Goal: Task Accomplishment & Management: Manage account settings

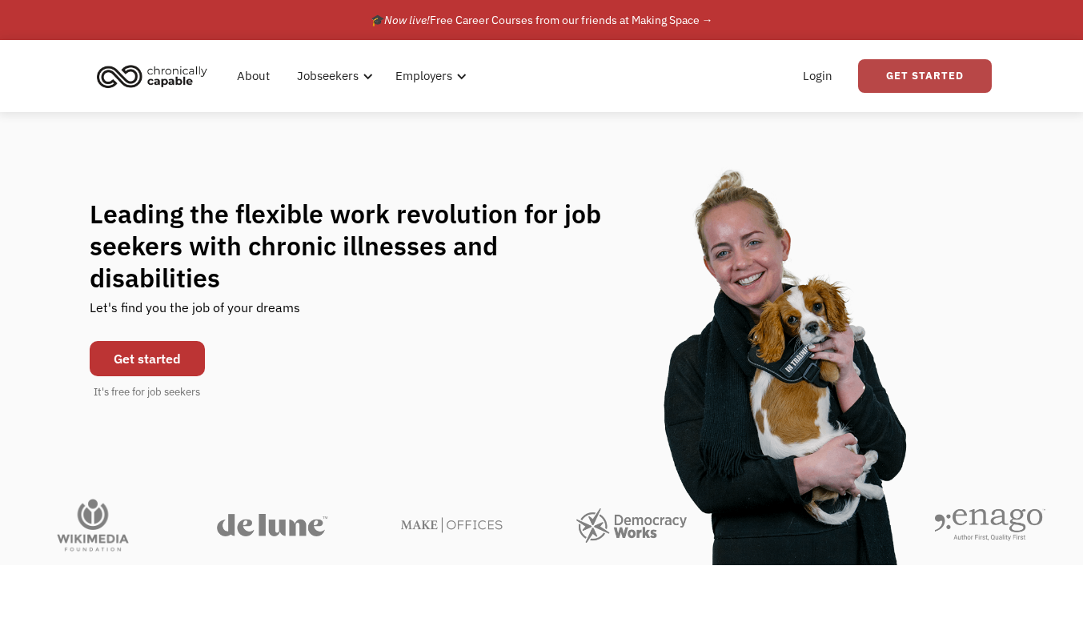
click at [918, 63] on link "Get Started" at bounding box center [925, 76] width 134 height 34
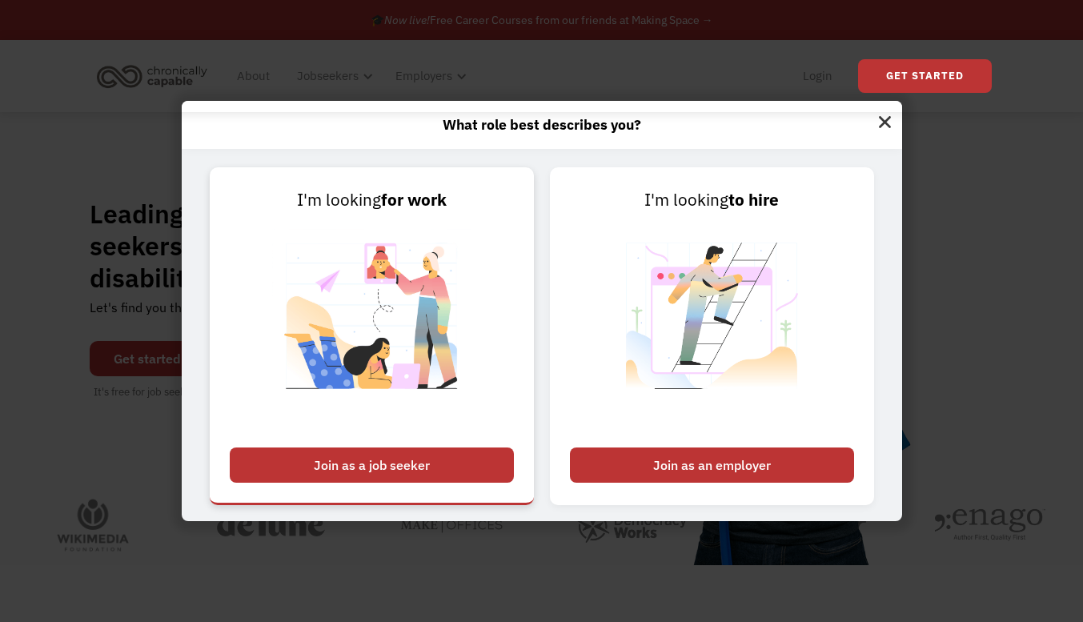
click at [384, 475] on div "Join as a job seeker" at bounding box center [372, 464] width 284 height 35
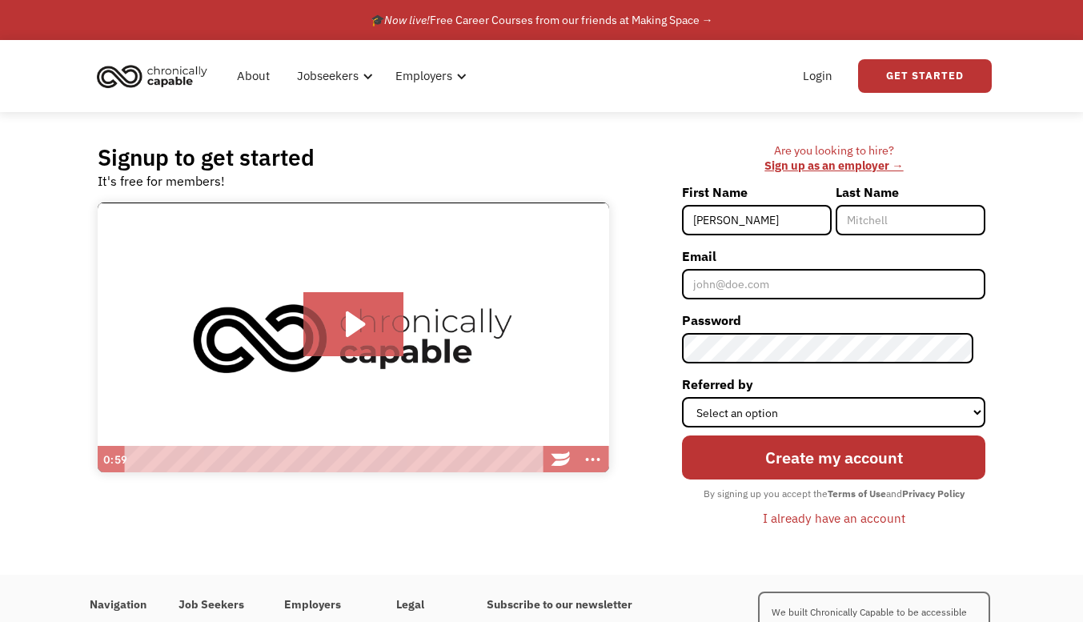
type input "[PERSON_NAME]"
click at [865, 234] on input "Last Name" at bounding box center [911, 220] width 150 height 30
type input "Tellez"
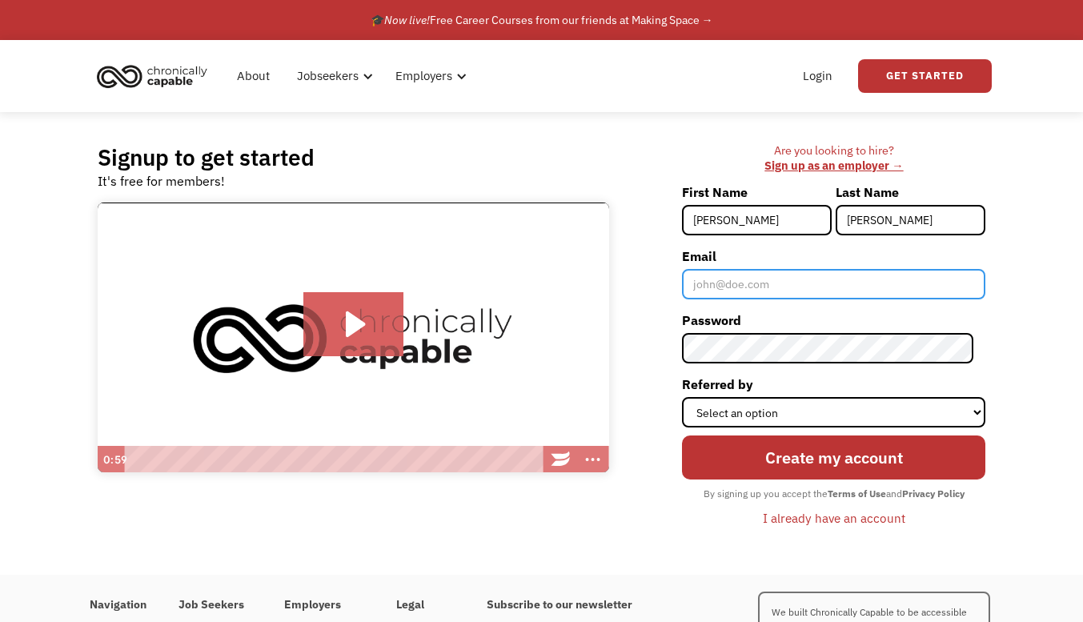
click at [776, 288] on input "Email" at bounding box center [833, 284] width 303 height 30
type input "francisco.tellez119@gmail.com"
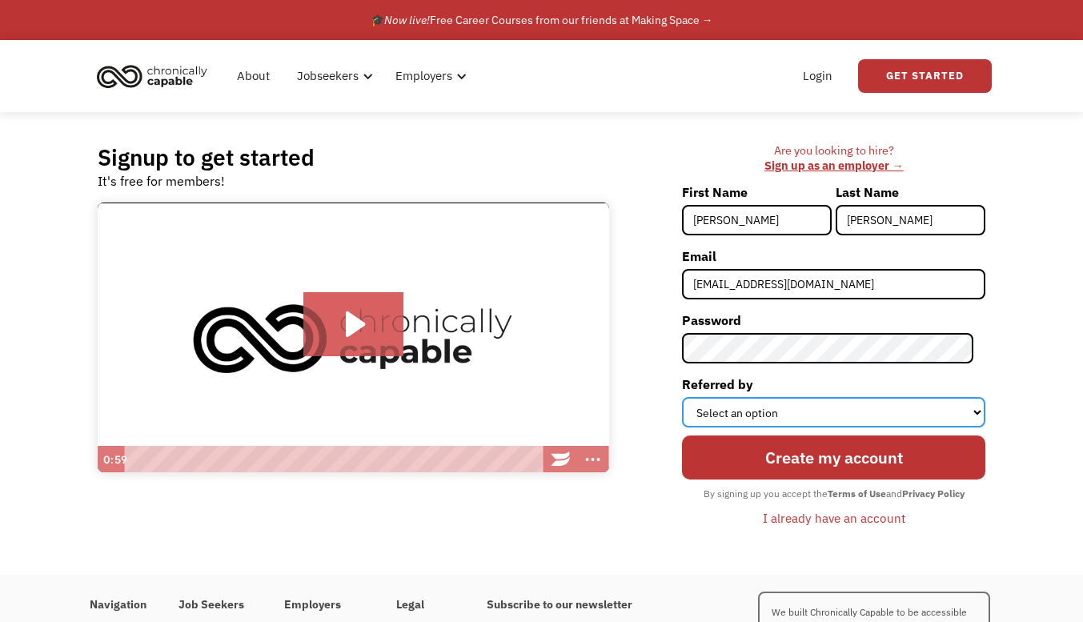
click at [782, 409] on select "Select an option Instagram Facebook Twitter Search Engine News Article Word of …" at bounding box center [833, 412] width 303 height 30
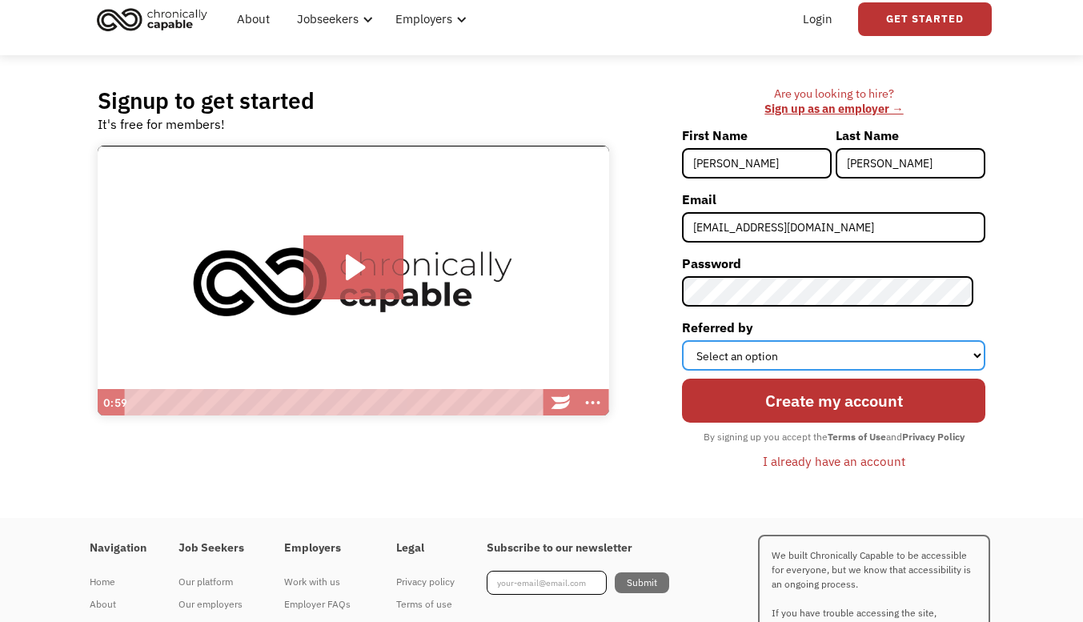
scroll to position [66, 0]
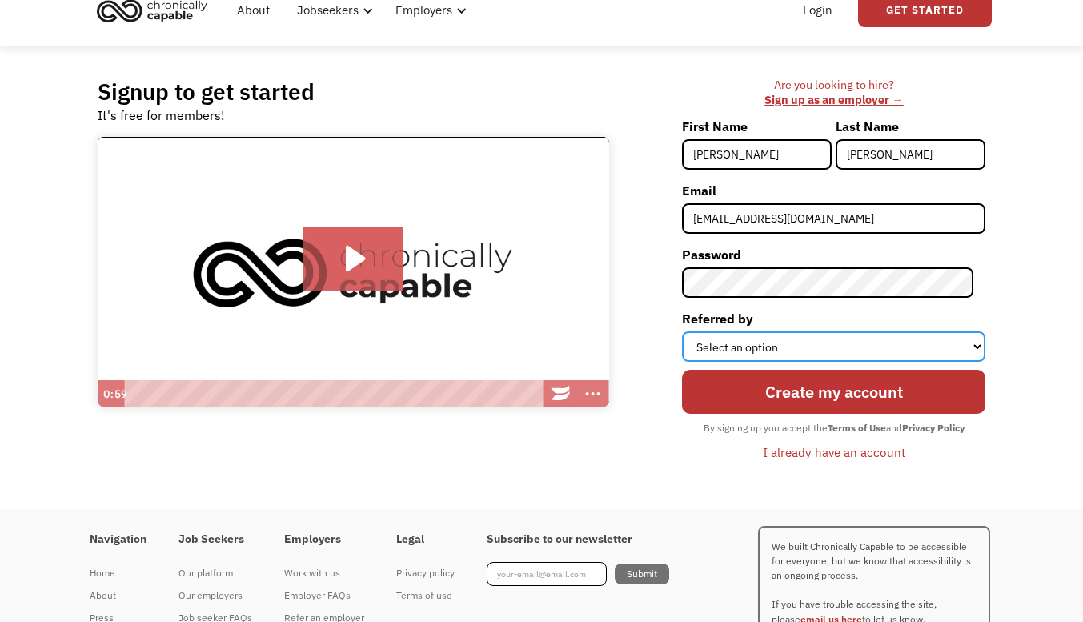
click at [736, 349] on select "Select an option Instagram Facebook Twitter Search Engine News Article Word of …" at bounding box center [833, 346] width 303 height 30
select select "Search Engine"
click at [694, 331] on select "Select an option Instagram Facebook Twitter Search Engine News Article Word of …" at bounding box center [833, 346] width 303 height 30
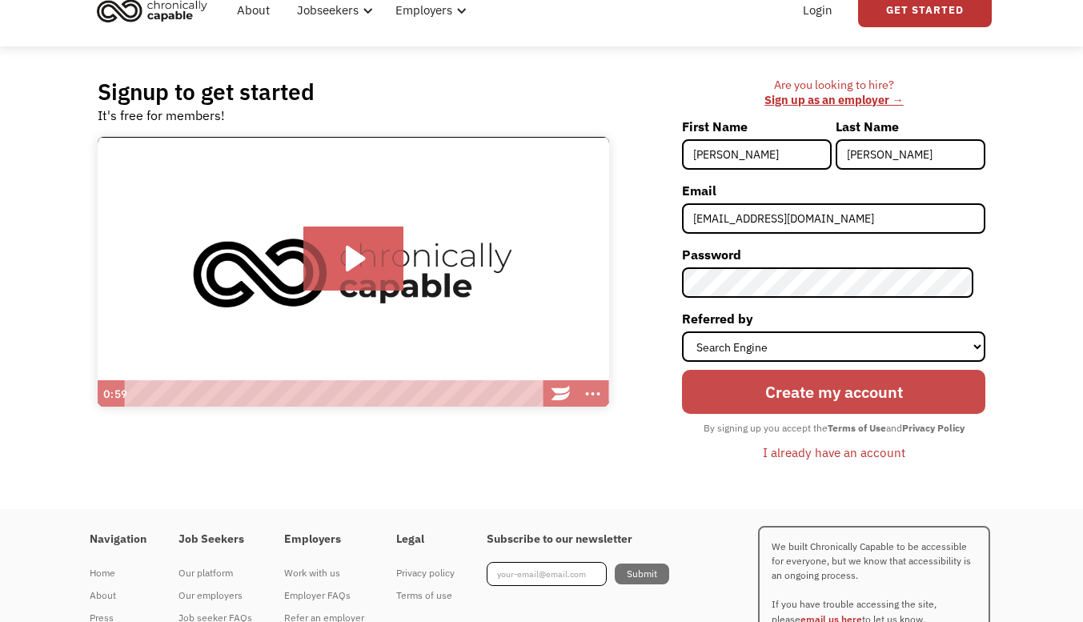
click at [752, 399] on input "Create my account" at bounding box center [833, 392] width 303 height 44
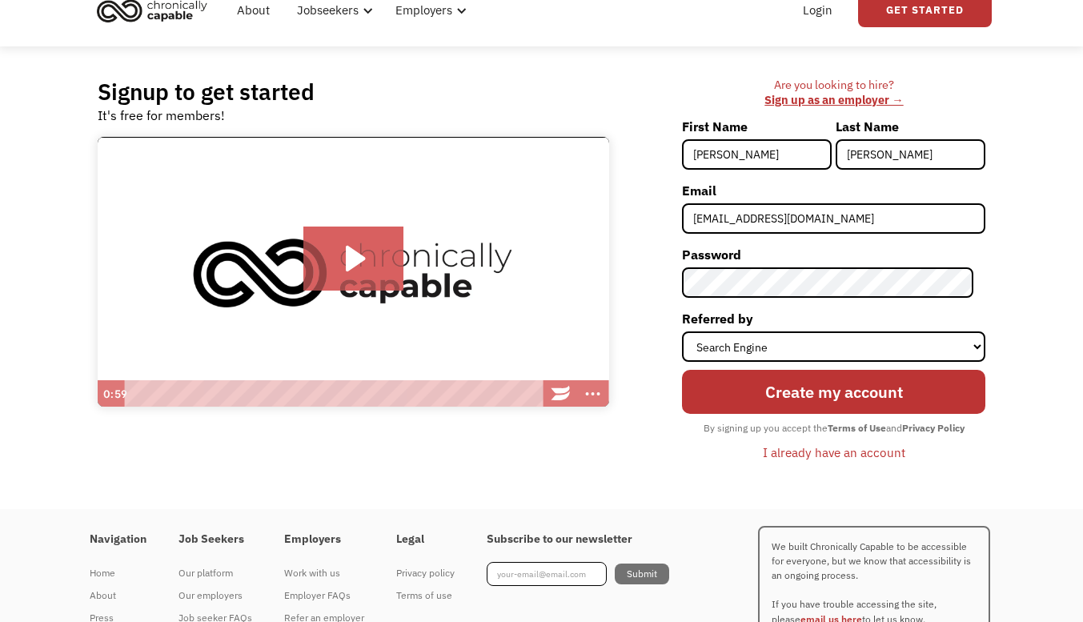
click at [795, 459] on div "I already have an account" at bounding box center [834, 452] width 142 height 19
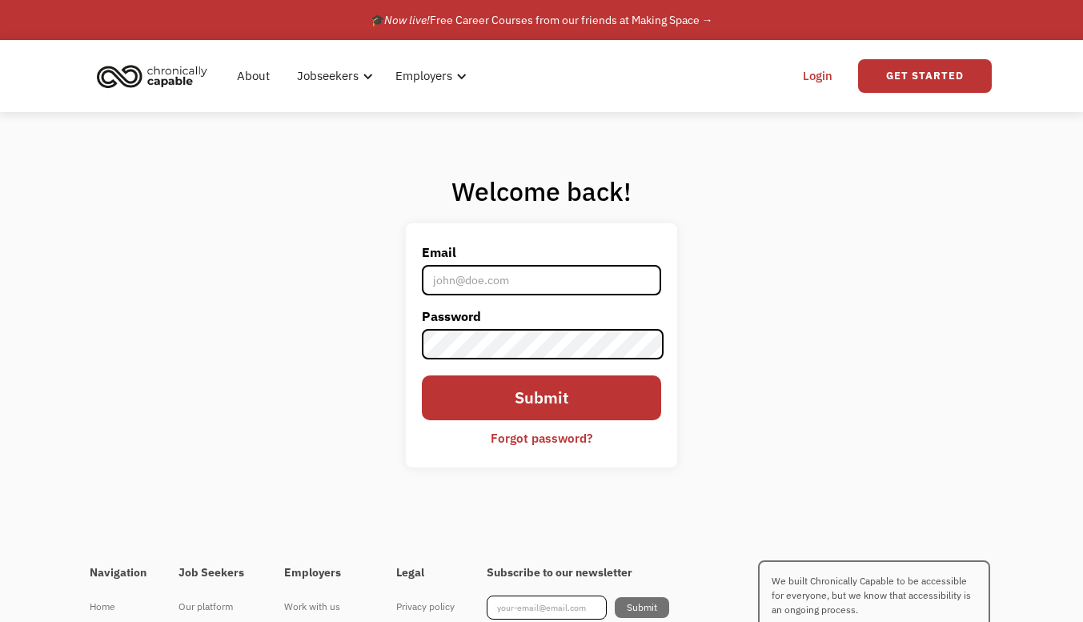
type input "[EMAIL_ADDRESS][DOMAIN_NAME]"
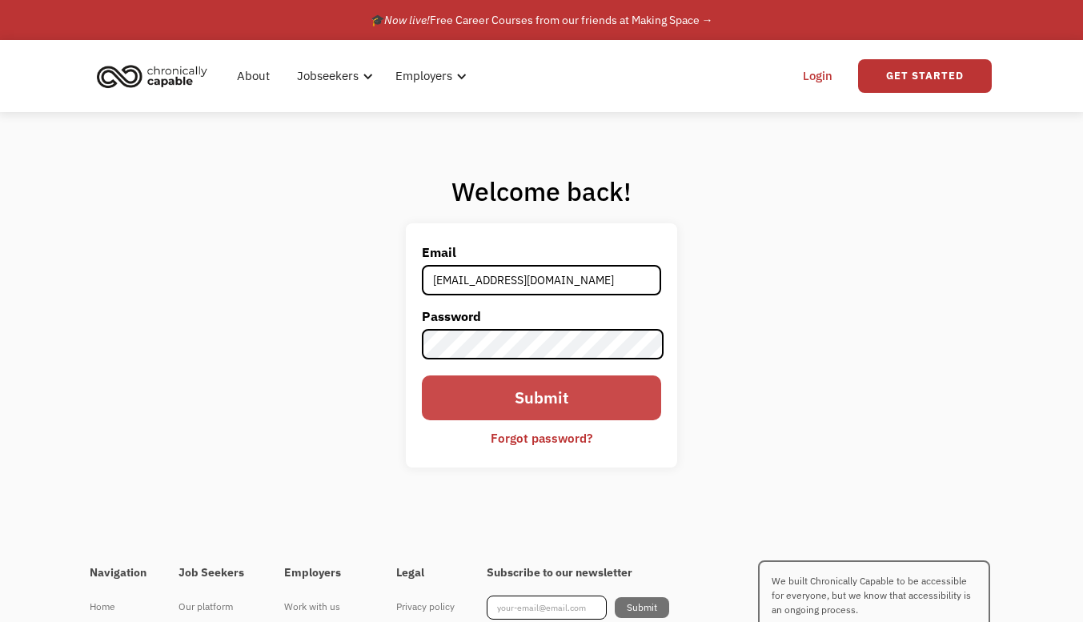
click at [463, 399] on input "Submit" at bounding box center [541, 397] width 239 height 44
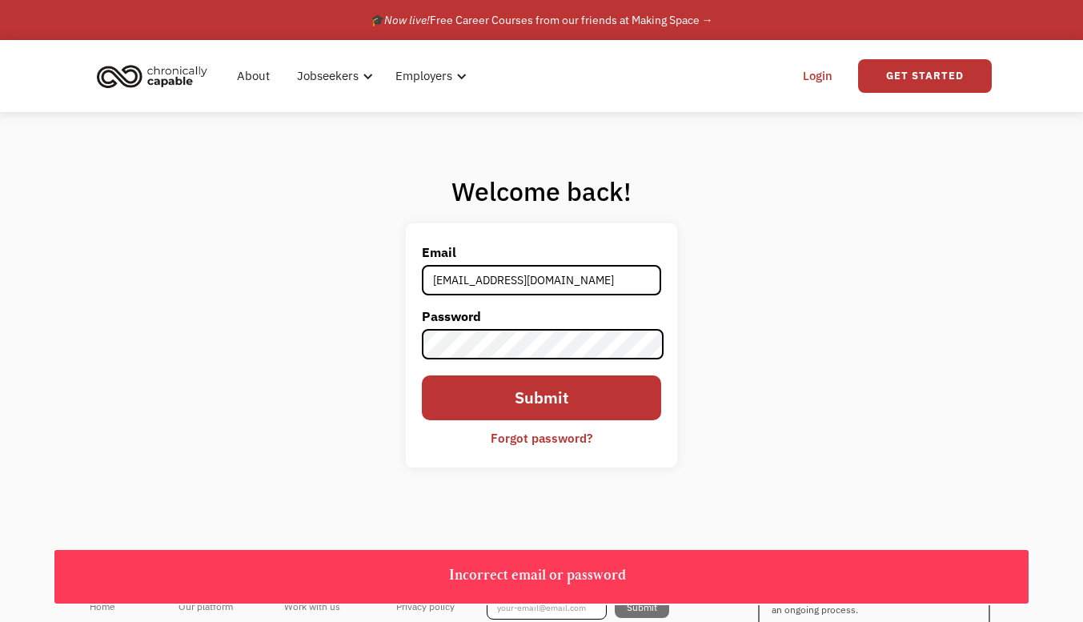
click at [565, 443] on div "Forgot password?" at bounding box center [542, 437] width 102 height 19
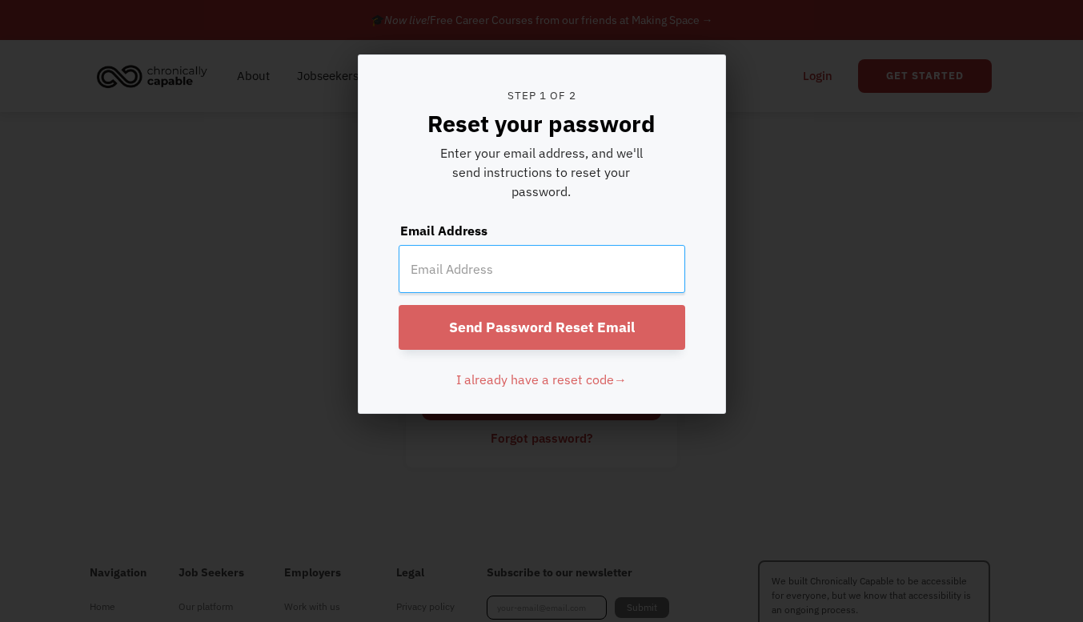
click at [503, 269] on input "email" at bounding box center [542, 269] width 287 height 48
type input "[EMAIL_ADDRESS][DOMAIN_NAME]"
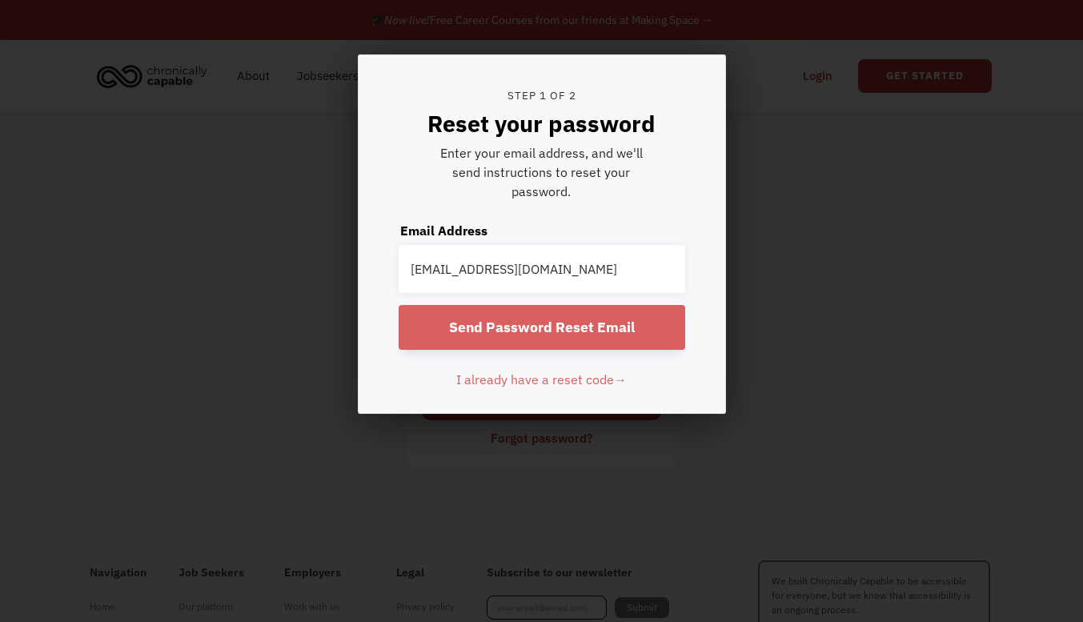
click at [515, 335] on input "Send Password Reset Email" at bounding box center [542, 327] width 287 height 45
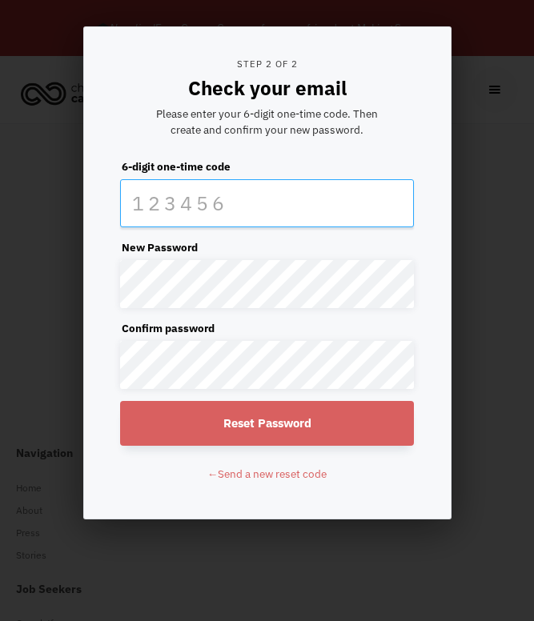
click at [174, 214] on input "text" at bounding box center [266, 203] width 293 height 48
type input "389224"
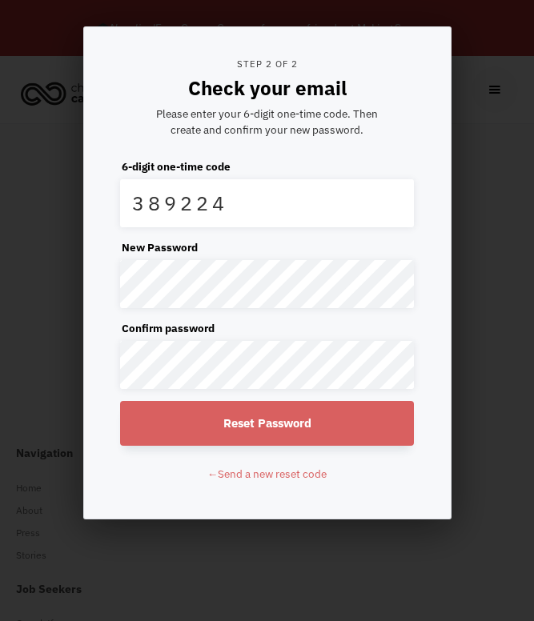
click at [271, 431] on input "Reset Password" at bounding box center [266, 423] width 293 height 45
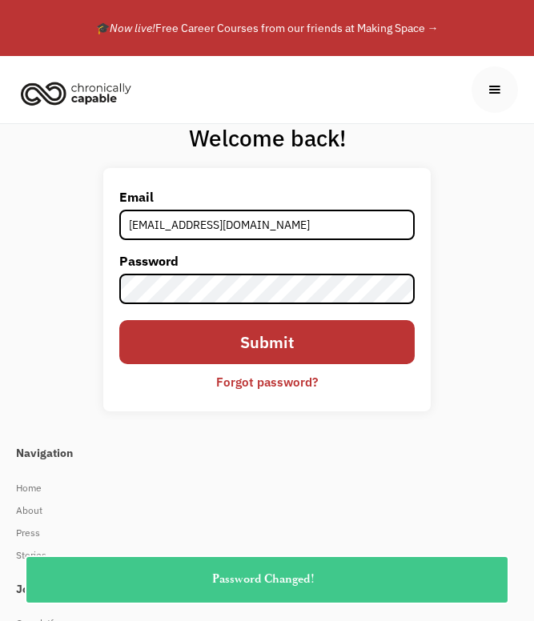
click at [466, 238] on div "Welcome back! Email francisco.tellez119@gmail.com Password Submit Forgot passwo…" at bounding box center [267, 273] width 534 height 299
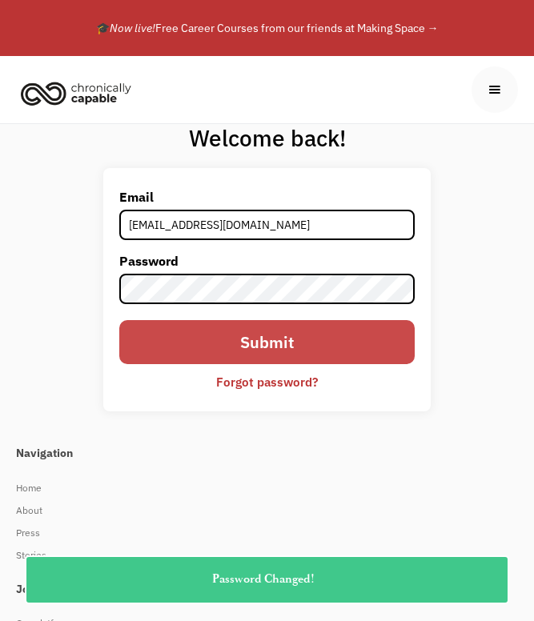
click at [341, 337] on input "Submit" at bounding box center [266, 342] width 295 height 44
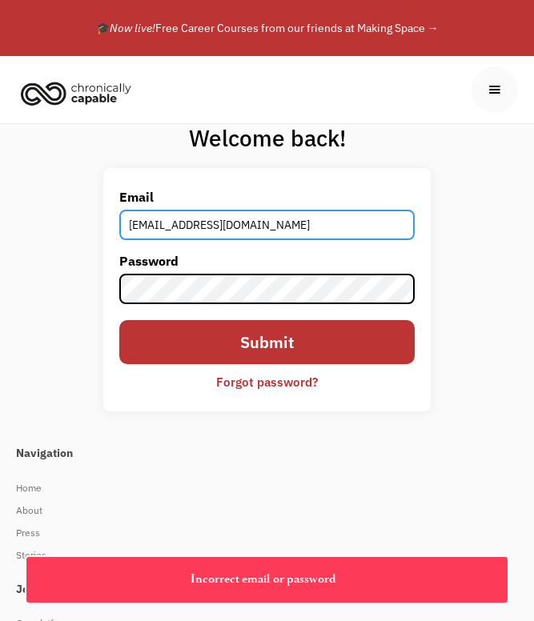
type input "389224"
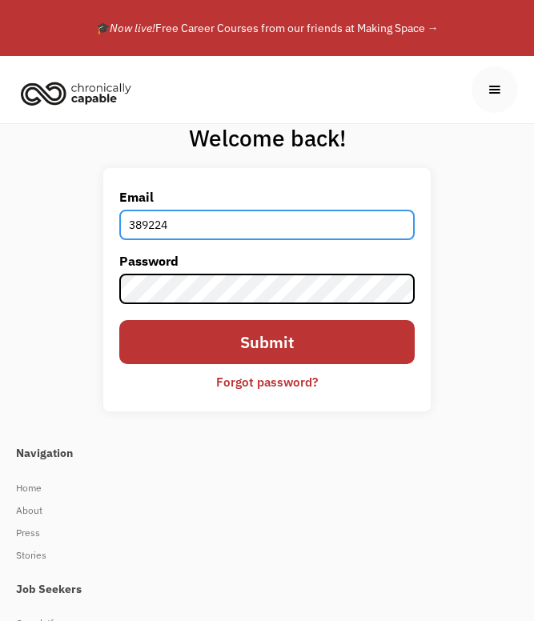
drag, startPoint x: 201, startPoint y: 222, endPoint x: 81, endPoint y: 225, distance: 120.1
click at [81, 225] on div "Welcome back! Email 389224 Password Submit Forgot password? Thank you! Your sub…" at bounding box center [267, 273] width 534 height 299
type input "francisco.tellez119@gmail.com"
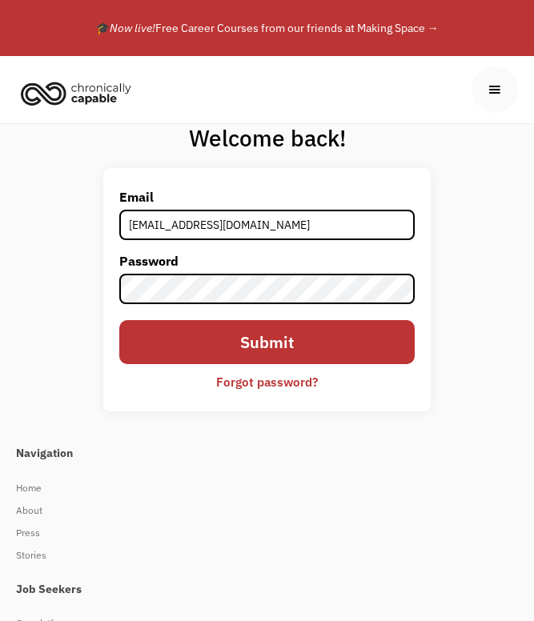
click at [77, 248] on div "Welcome back! Email francisco.tellez119@gmail.com Password Submit Forgot passwo…" at bounding box center [267, 273] width 534 height 299
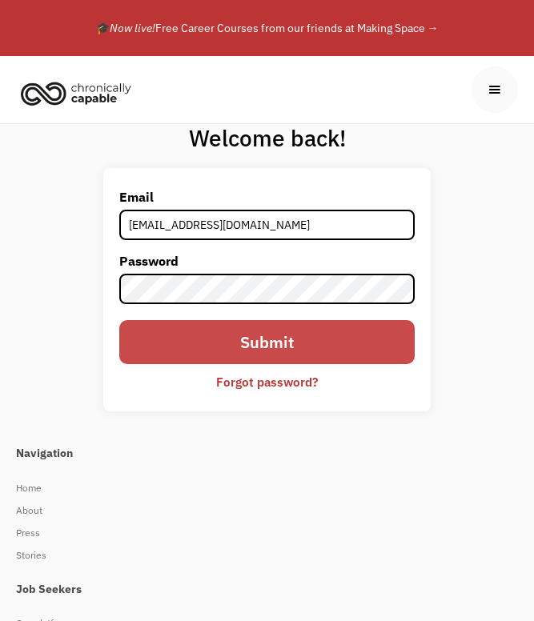
click at [147, 339] on input "Submit" at bounding box center [266, 342] width 295 height 44
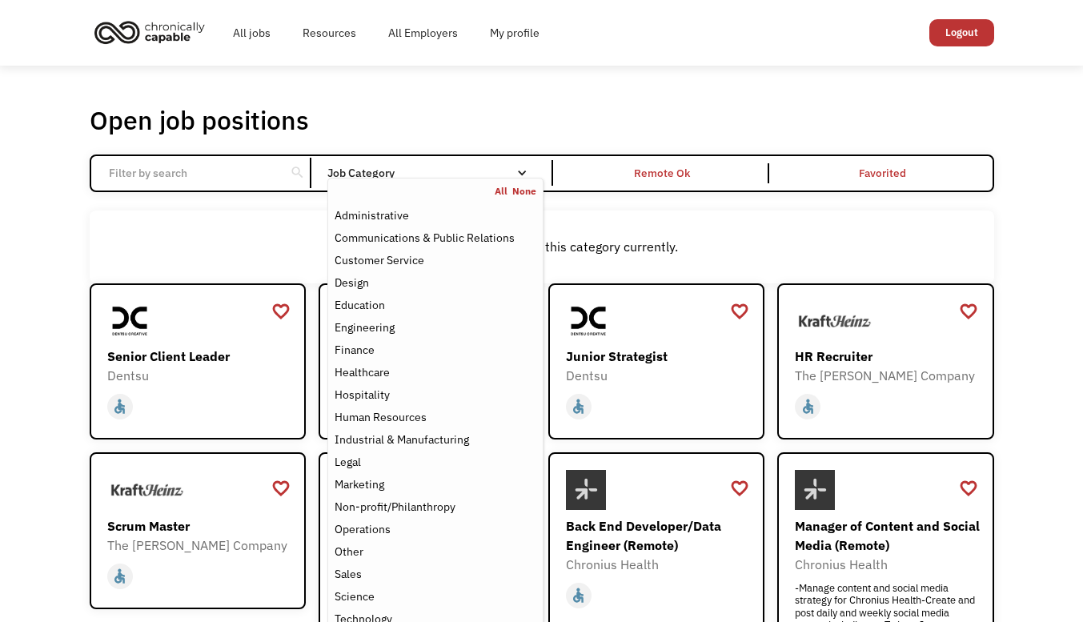
click at [530, 179] on nav "All None Administrative Communications & Public Relations Customer Service Desi…" at bounding box center [434, 419] width 215 height 482
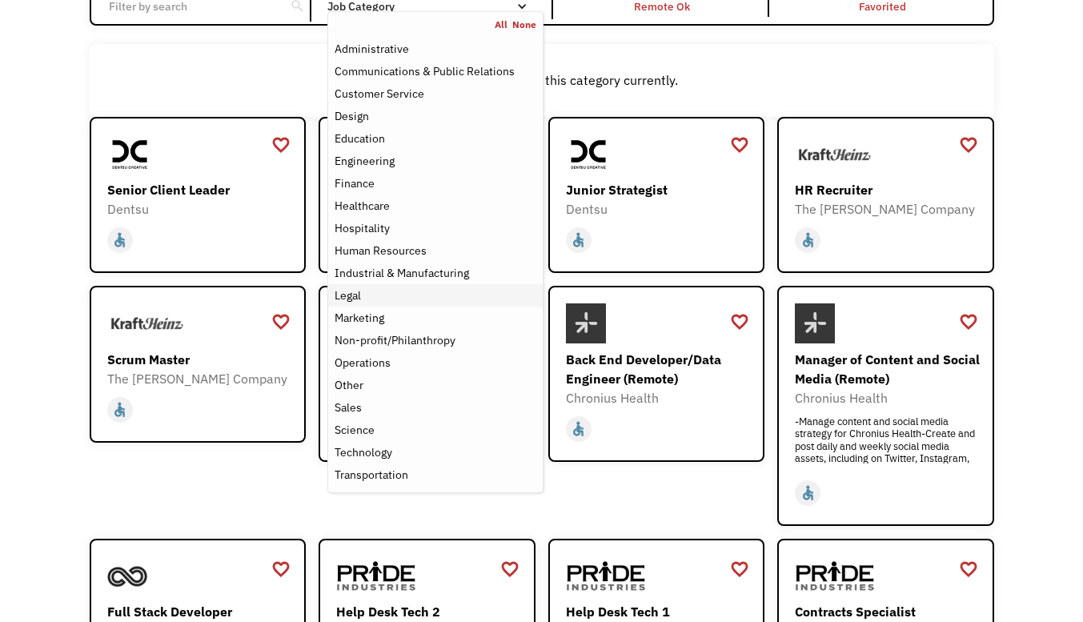
scroll to position [174, 0]
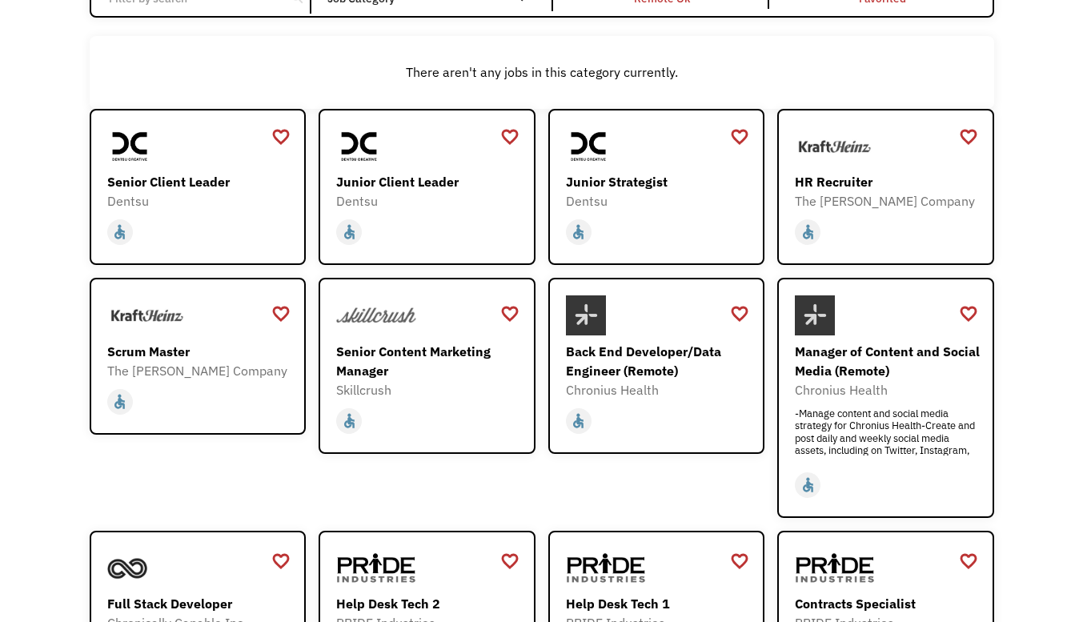
click at [255, 509] on div "favorite_border favorite Saving Scrum Master The Kraft Heinz Company https://ca…" at bounding box center [198, 398] width 217 height 240
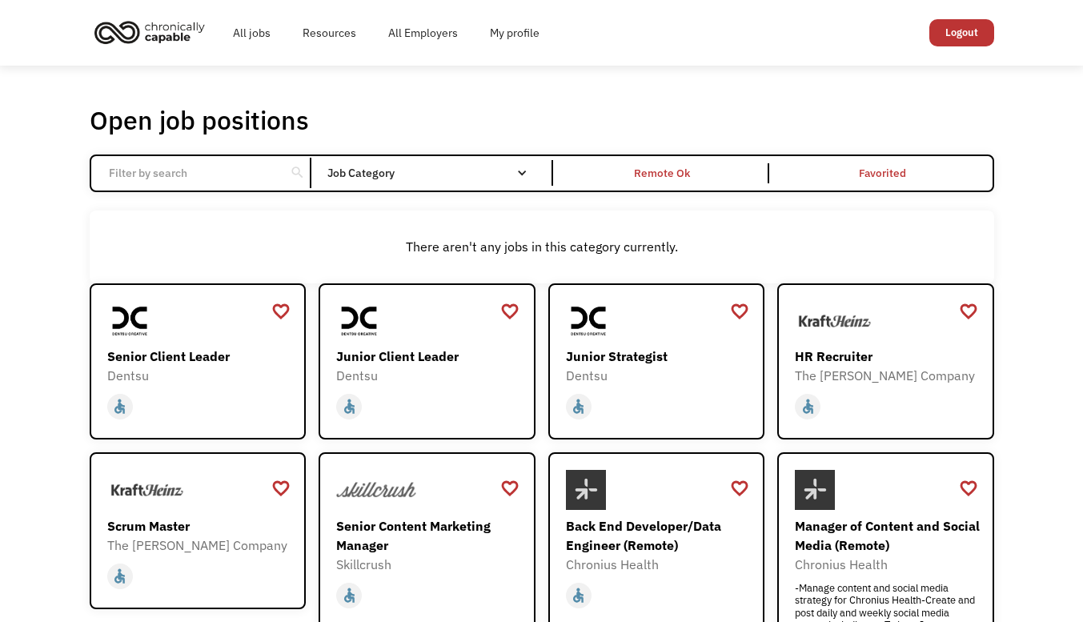
scroll to position [1, 0]
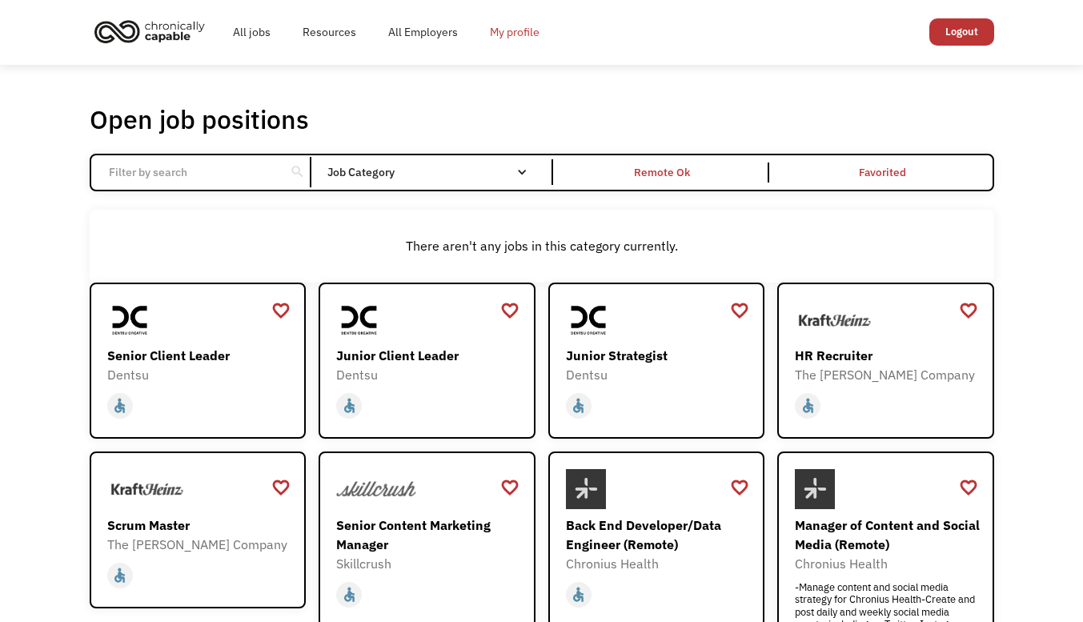
click at [517, 38] on link "My profile" at bounding box center [515, 31] width 82 height 51
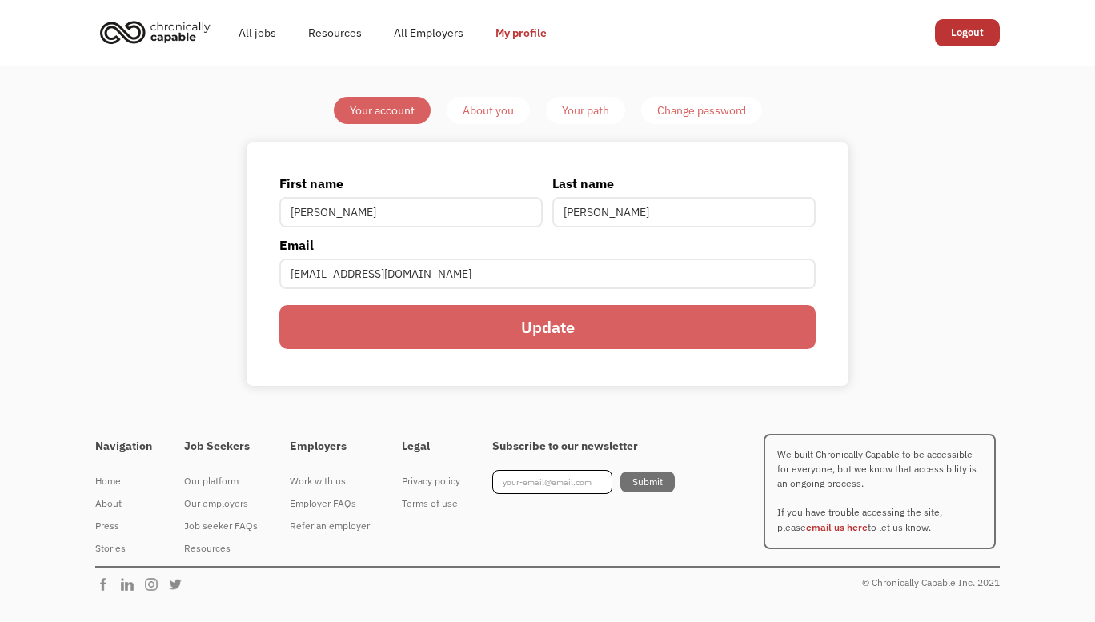
click at [503, 120] on link "About you" at bounding box center [488, 110] width 83 height 27
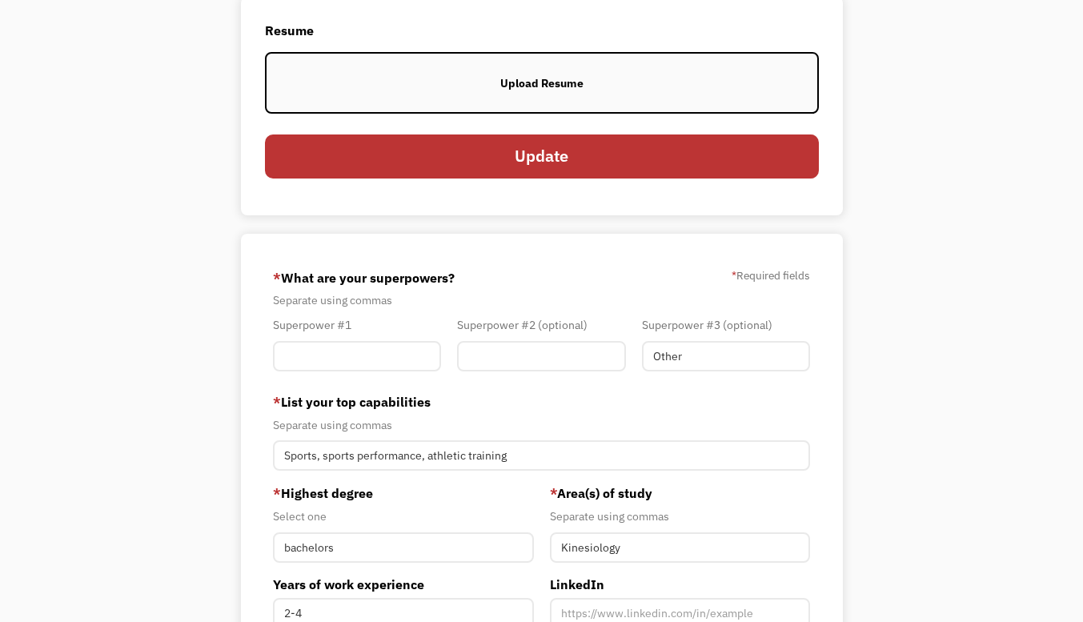
scroll to position [160, 0]
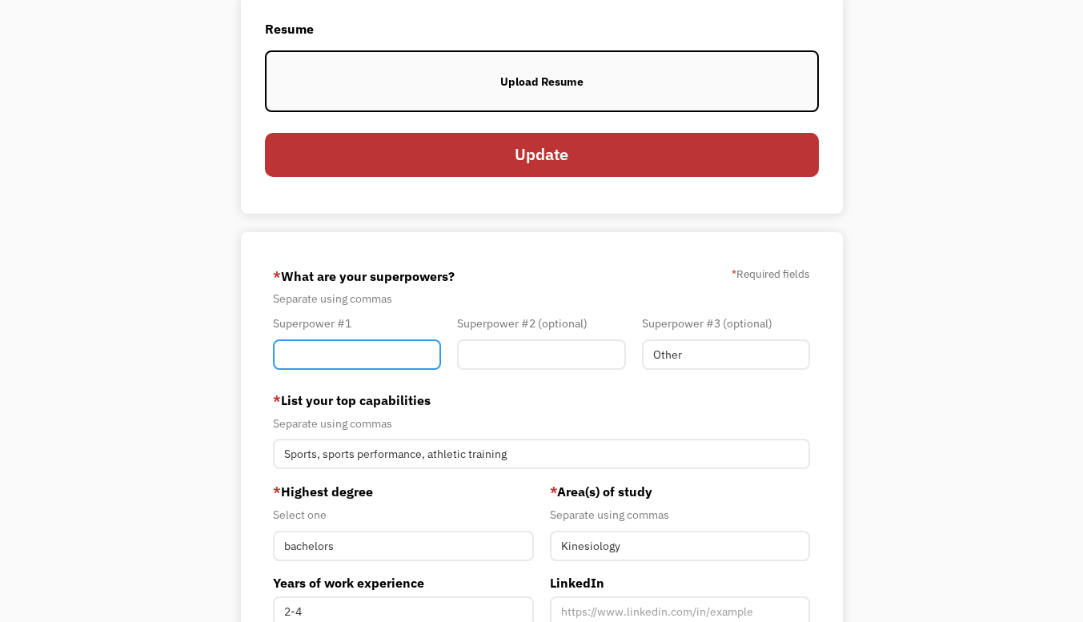
click at [379, 362] on input "Member-You-Update" at bounding box center [357, 354] width 168 height 30
type input "d"
type input "detail oriented"
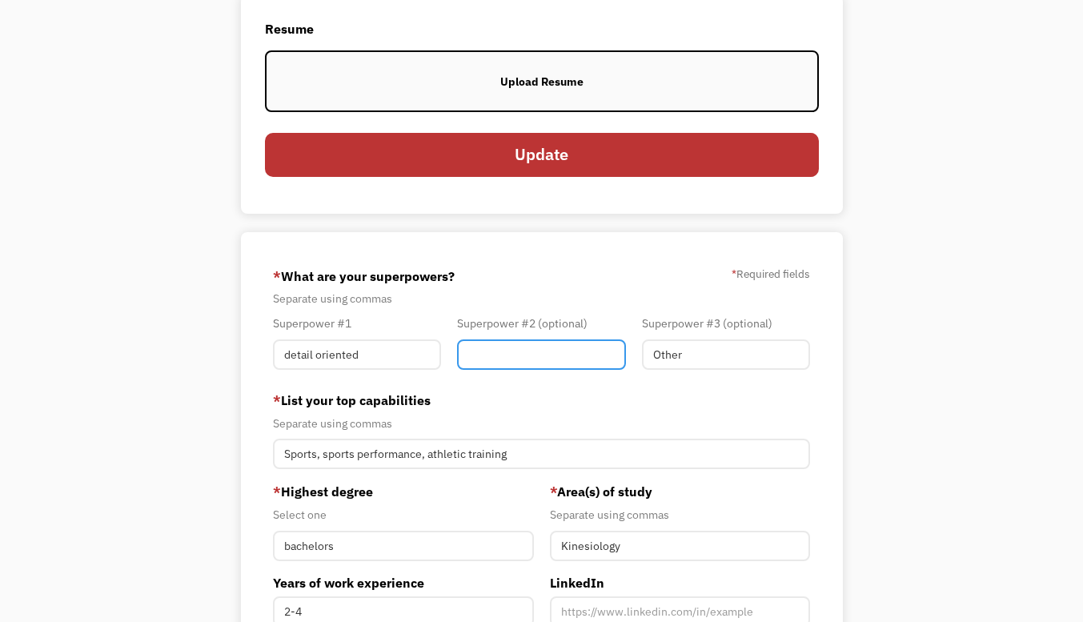
click at [495, 358] on input "Member-You-Update" at bounding box center [541, 354] width 168 height 30
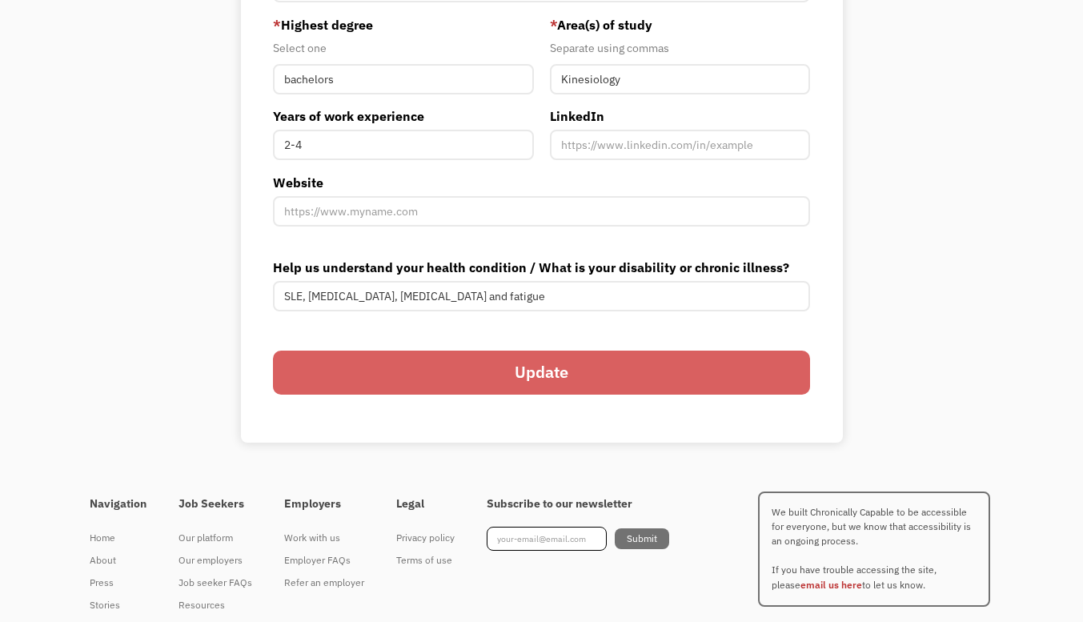
scroll to position [669, 0]
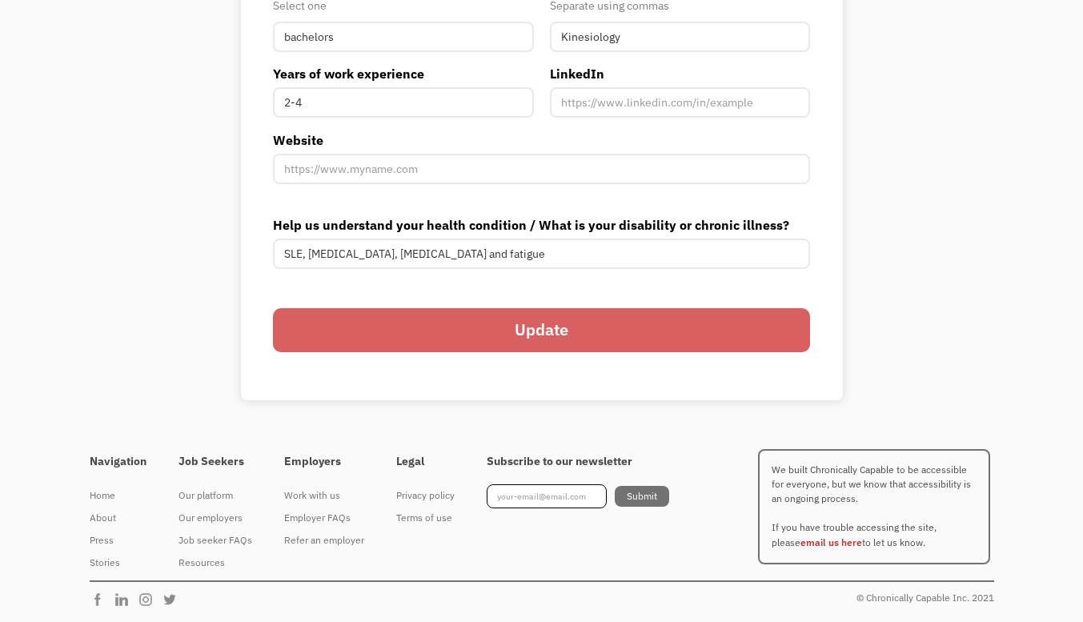
click at [504, 322] on input "Update" at bounding box center [541, 330] width 537 height 44
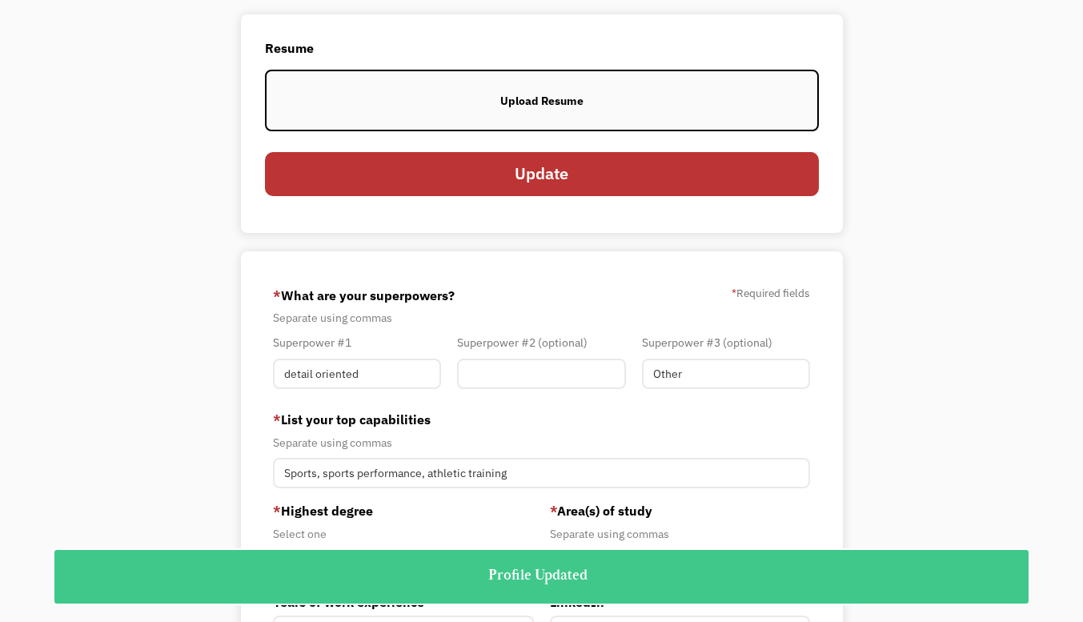
scroll to position [0, 0]
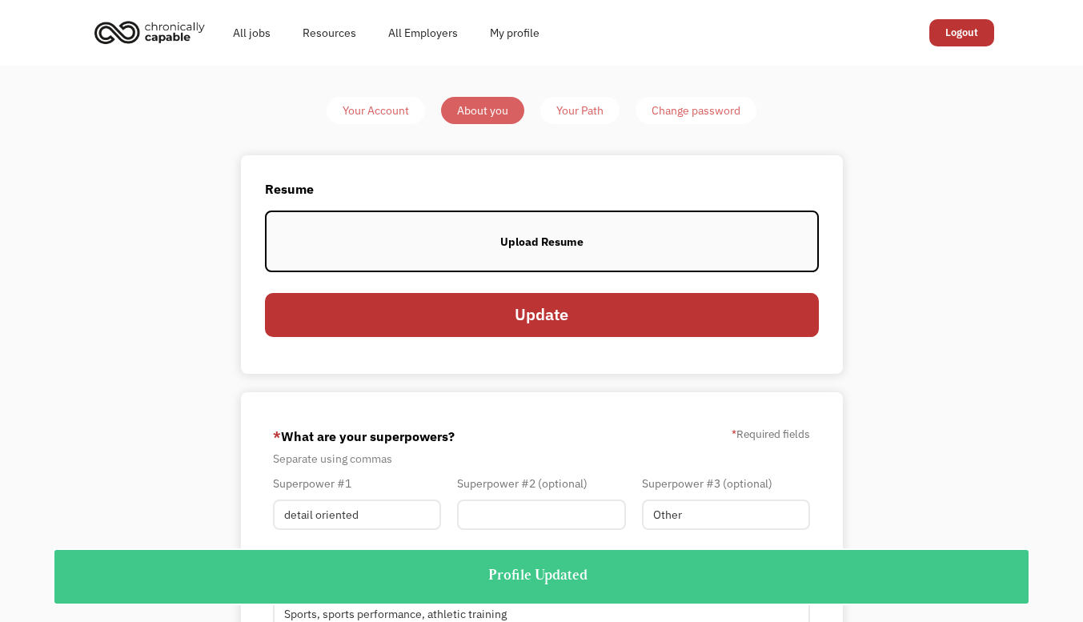
click at [563, 117] on div "Your Path" at bounding box center [579, 110] width 47 height 19
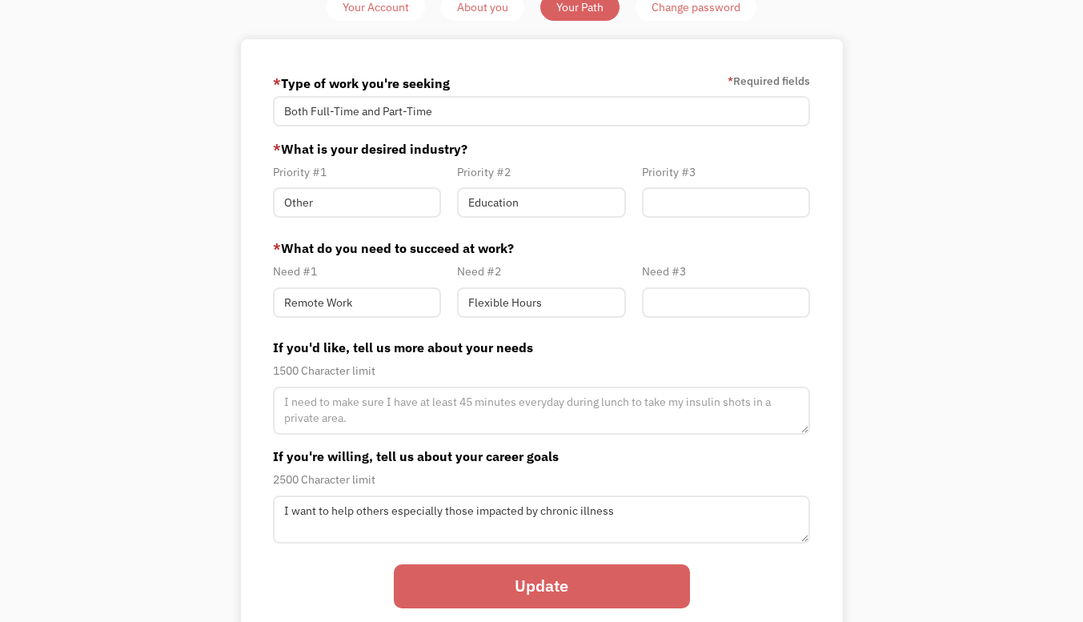
scroll to position [126, 0]
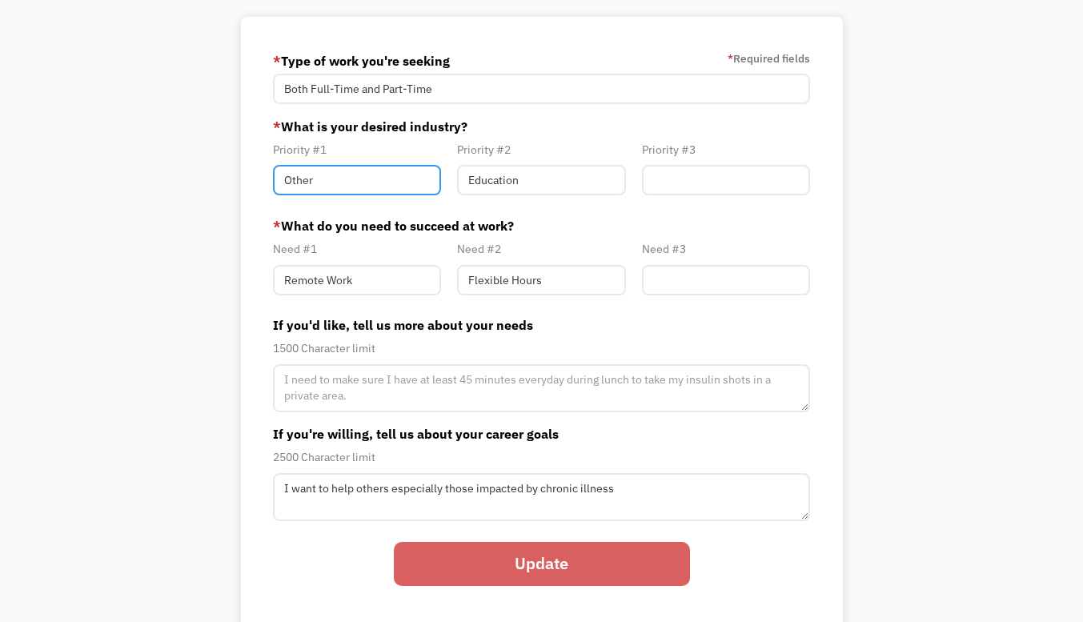
click at [383, 189] on input "Other" at bounding box center [357, 180] width 168 height 30
type input "O"
type input "f"
type input "Other"
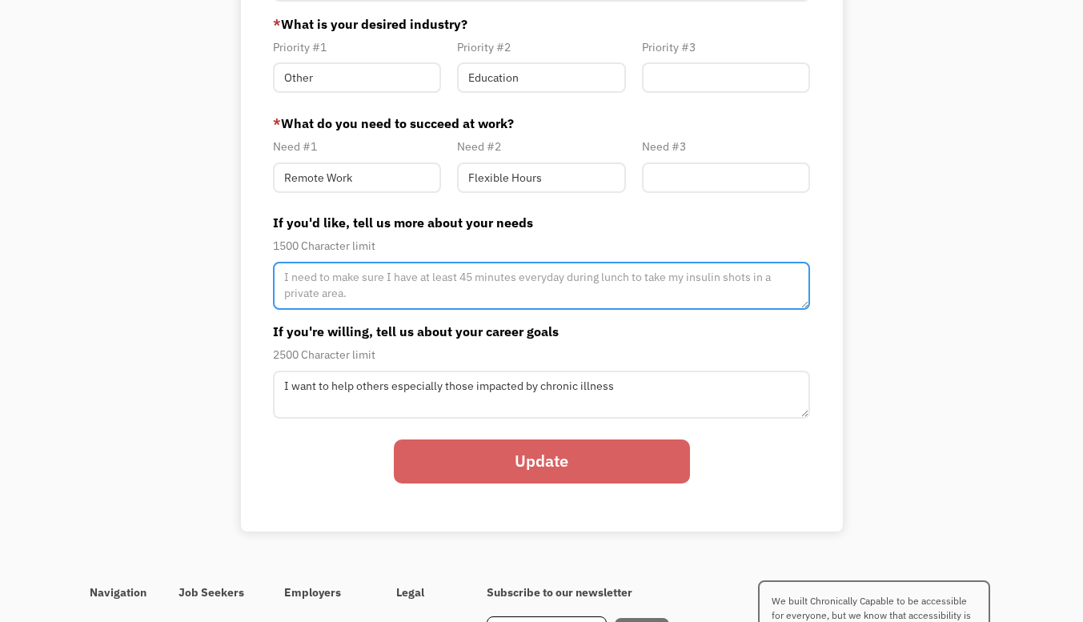
click at [423, 303] on textarea "Member-Path-Update" at bounding box center [541, 286] width 537 height 48
type textarea "I would like to have the ability to work from home since some days are a strugg…"
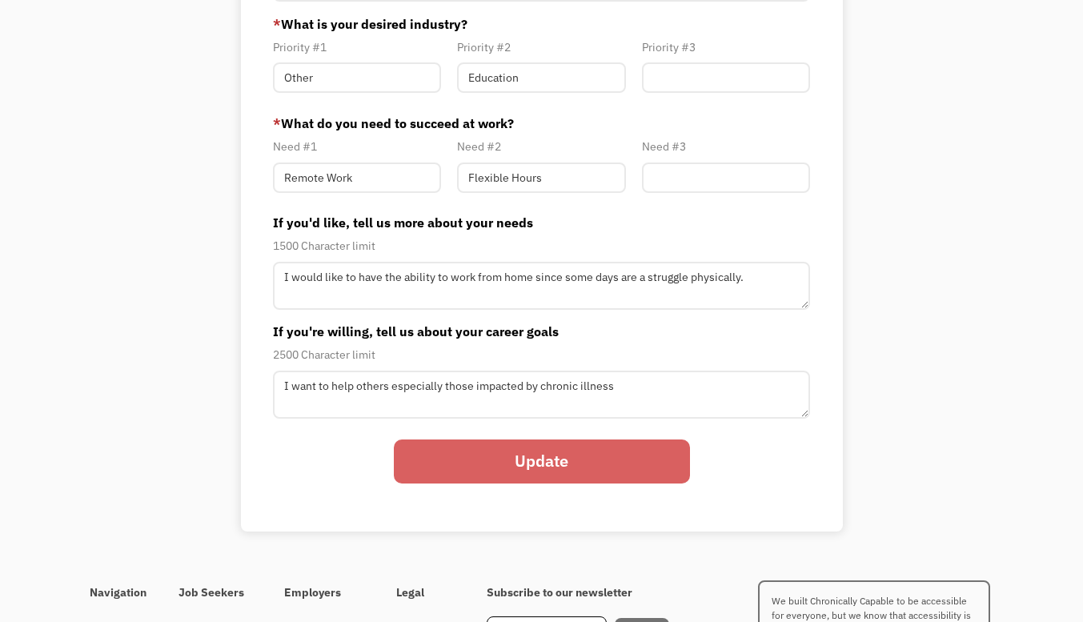
click at [478, 470] on input "Update" at bounding box center [542, 461] width 296 height 44
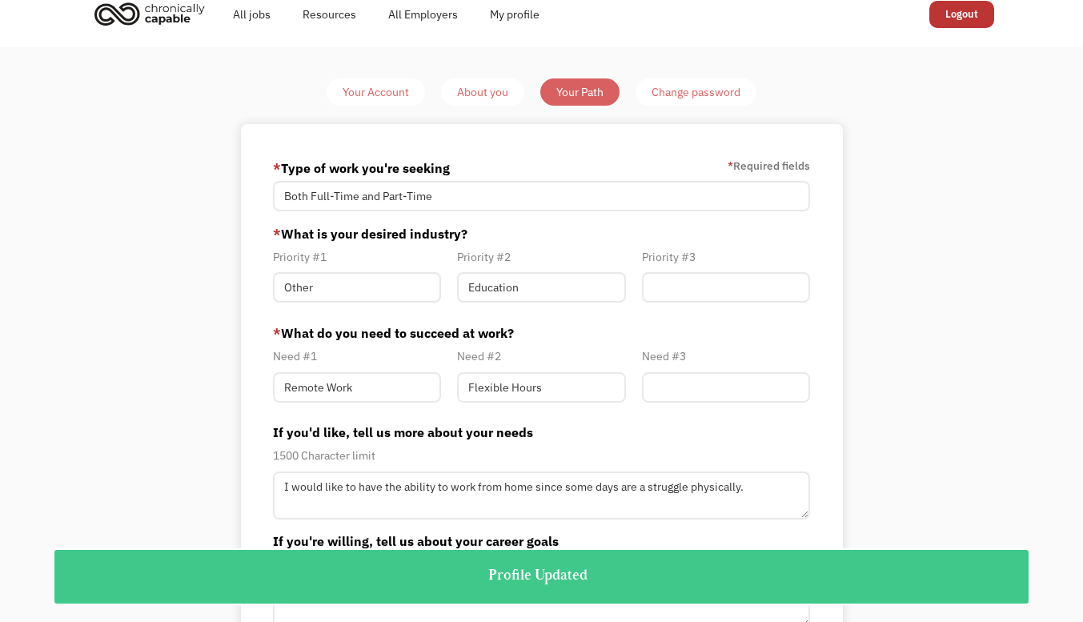
scroll to position [0, 0]
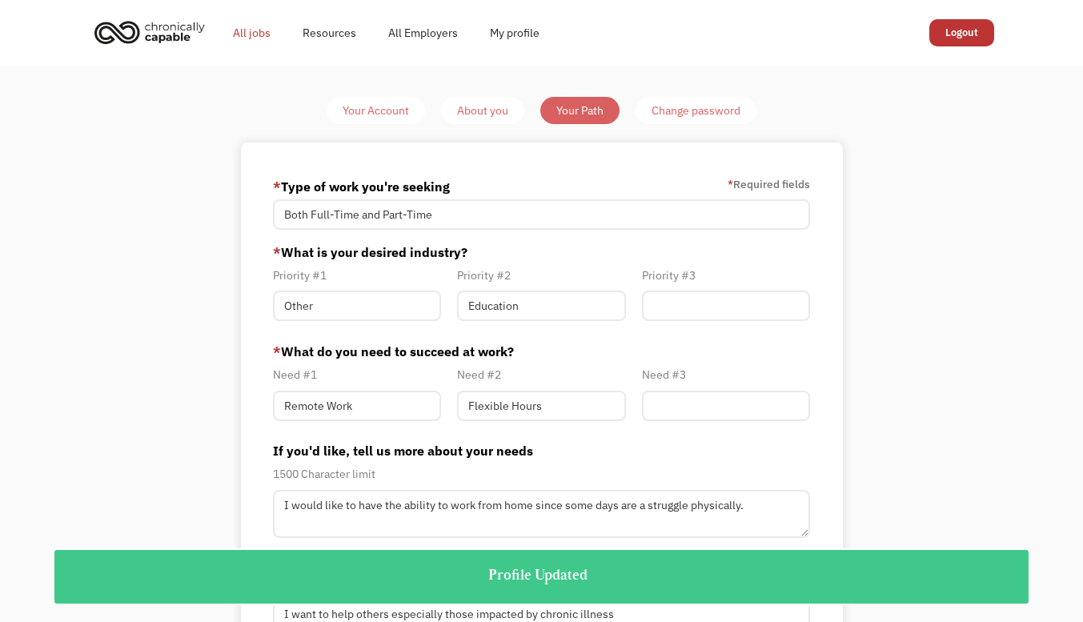
click at [260, 42] on link "All jobs" at bounding box center [252, 32] width 70 height 51
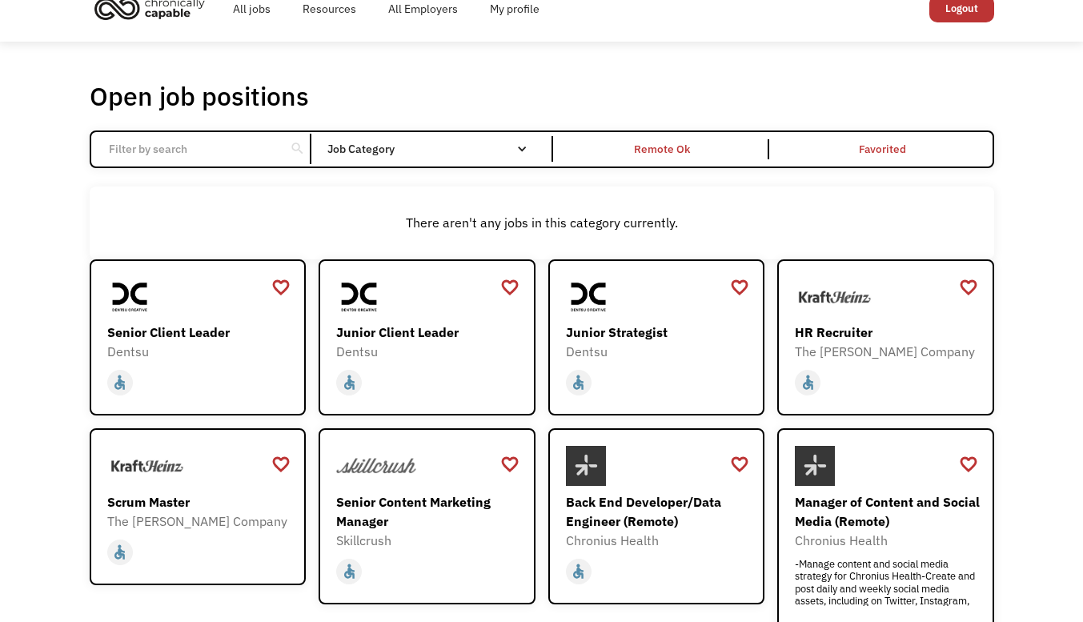
scroll to position [23, 0]
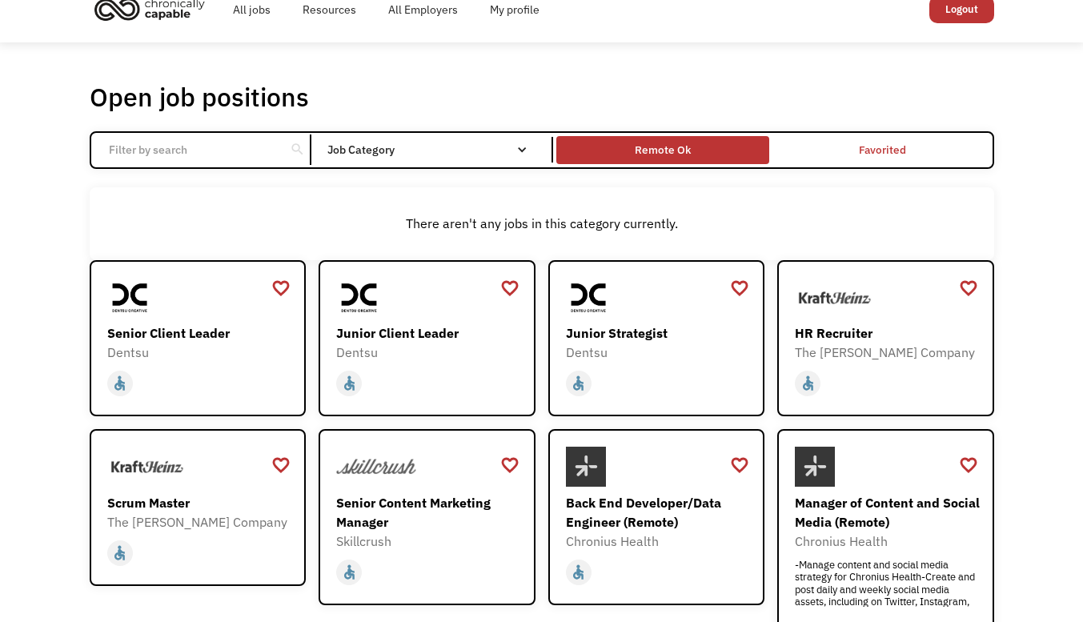
click at [665, 151] on div "Remote Ok" at bounding box center [663, 149] width 56 height 19
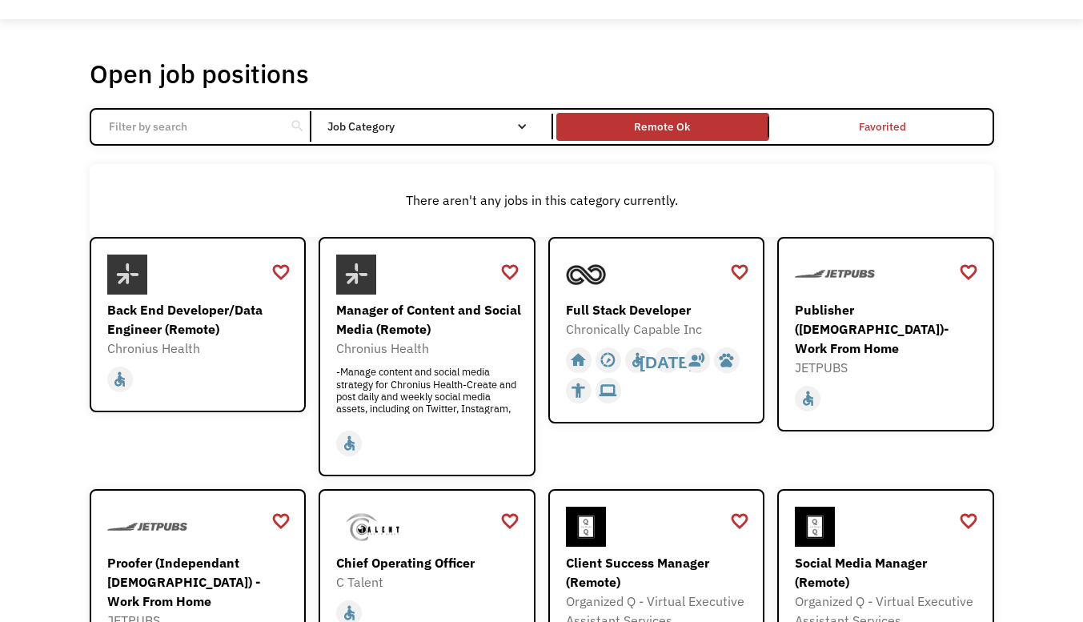
scroll to position [47, 0]
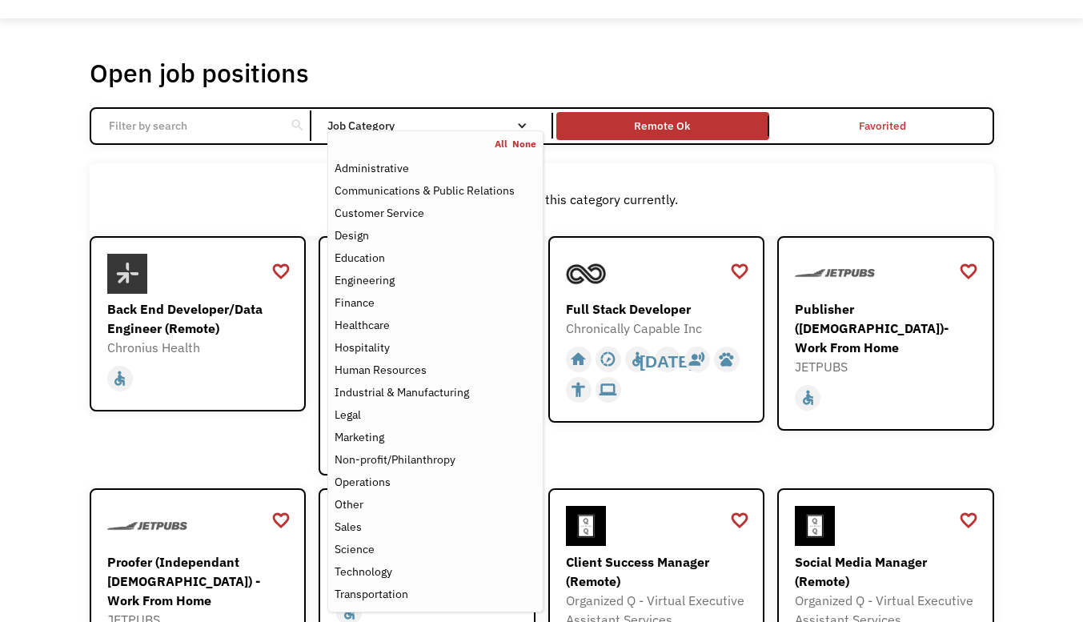
click at [523, 126] on div "Email Form" at bounding box center [521, 125] width 11 height 11
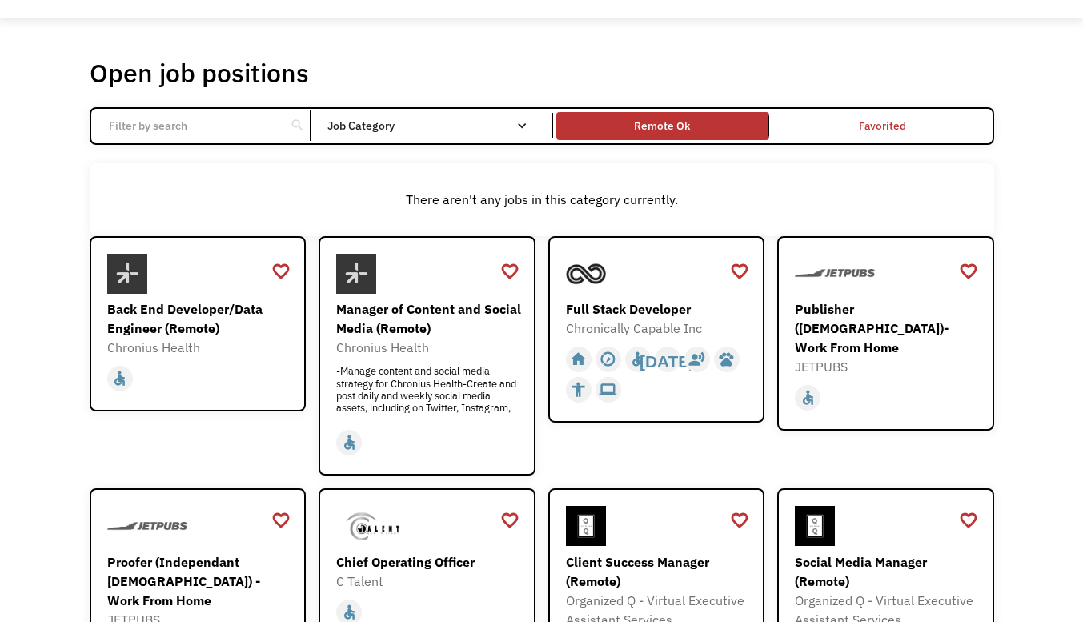
click at [523, 126] on div "Email Form" at bounding box center [521, 125] width 11 height 11
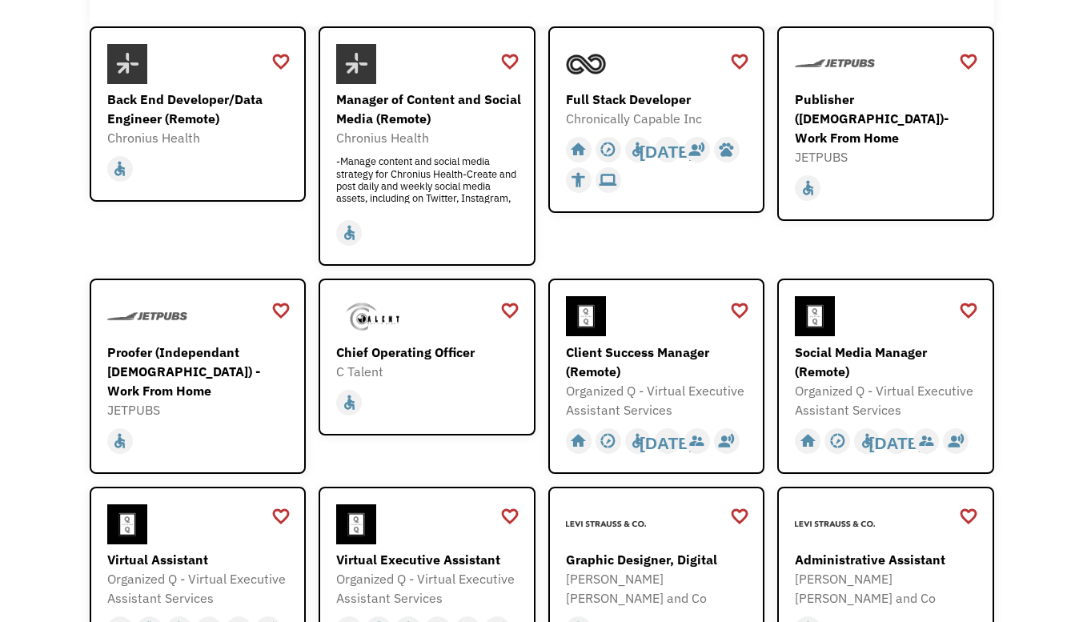
scroll to position [0, 0]
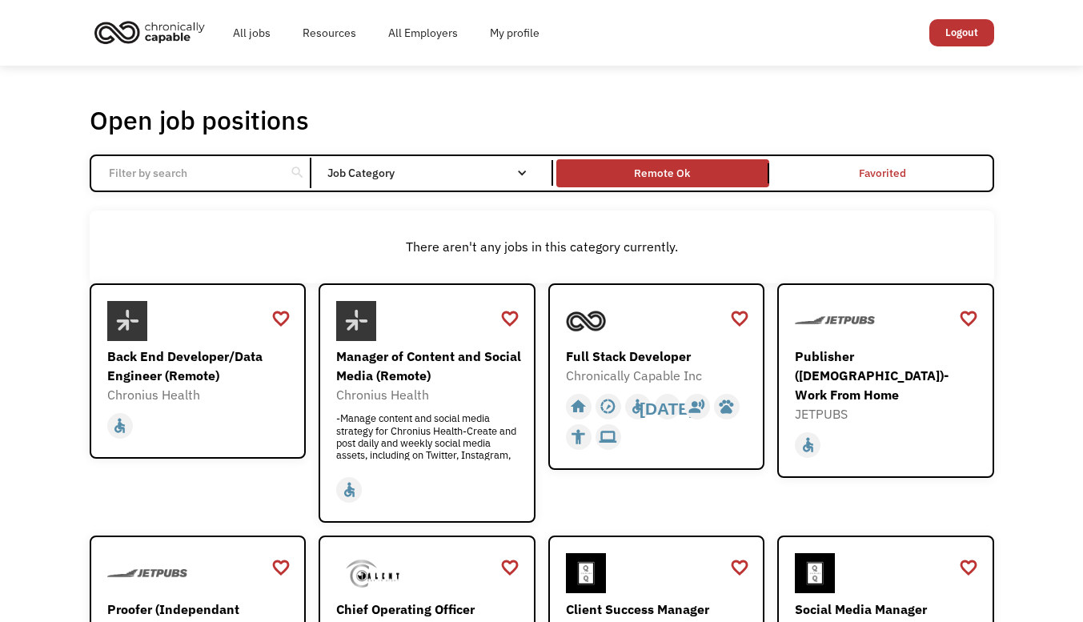
click at [188, 178] on input "Email Form" at bounding box center [188, 173] width 178 height 30
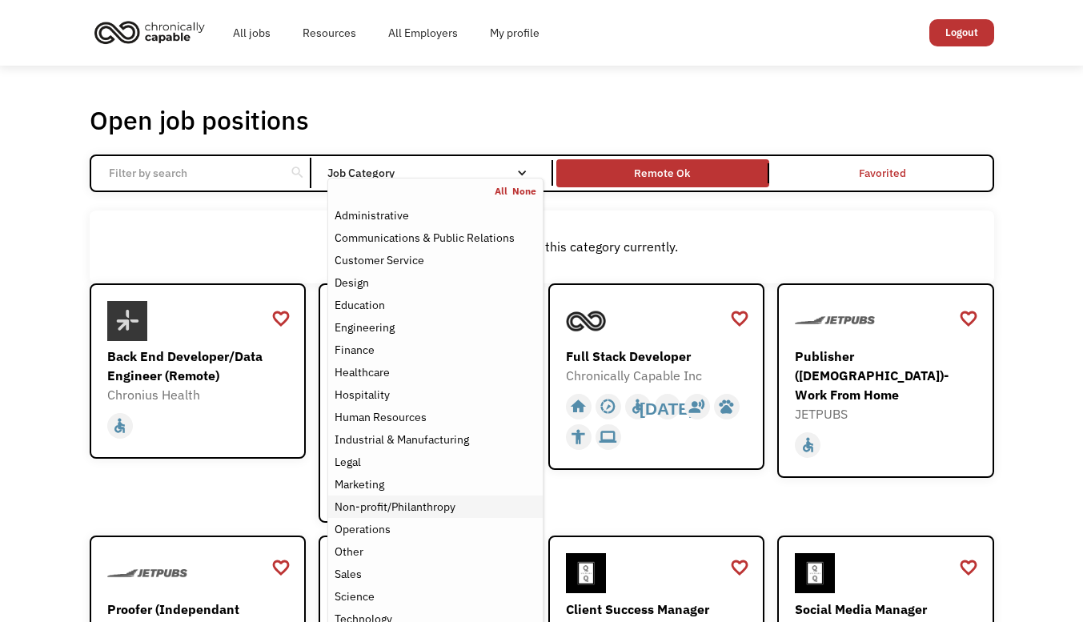
click at [441, 507] on div "Non-profit/Philanthropy" at bounding box center [395, 506] width 121 height 19
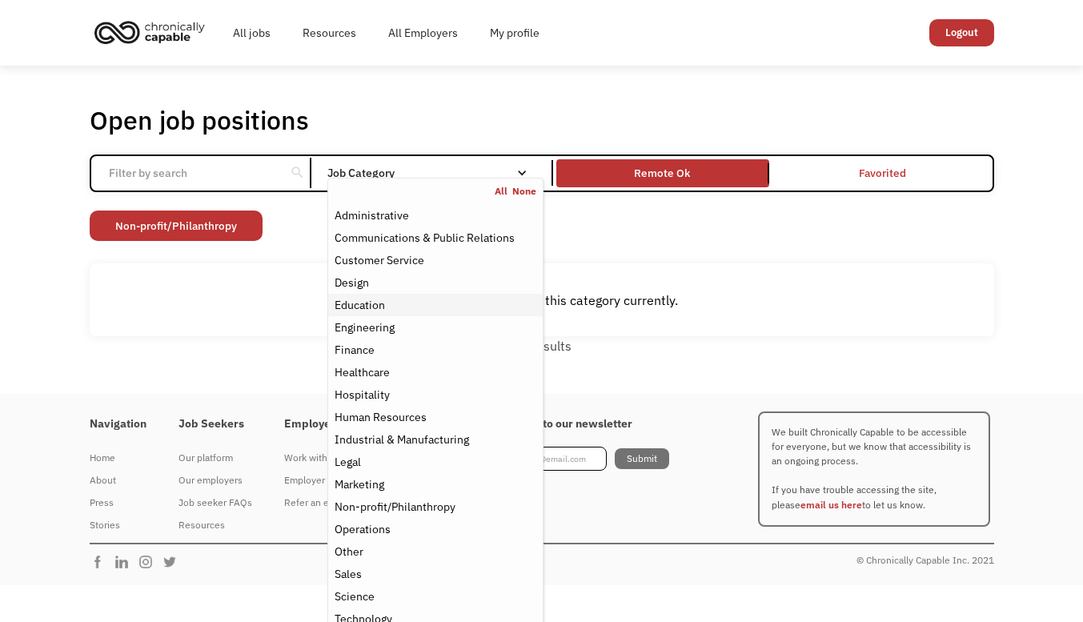
scroll to position [38, 0]
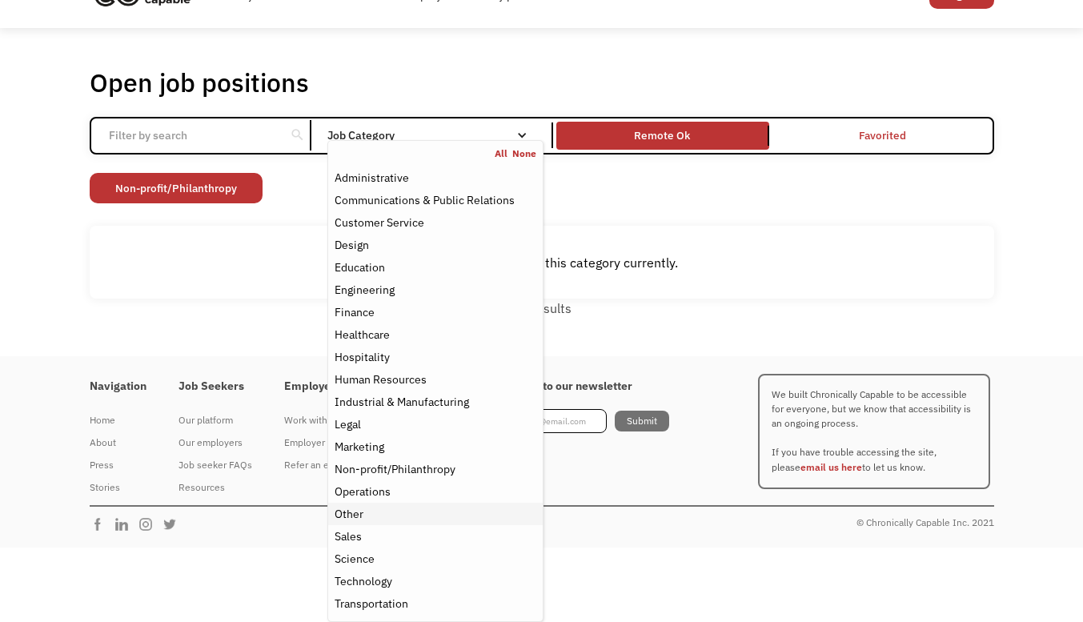
click at [355, 514] on div "Other" at bounding box center [349, 513] width 29 height 19
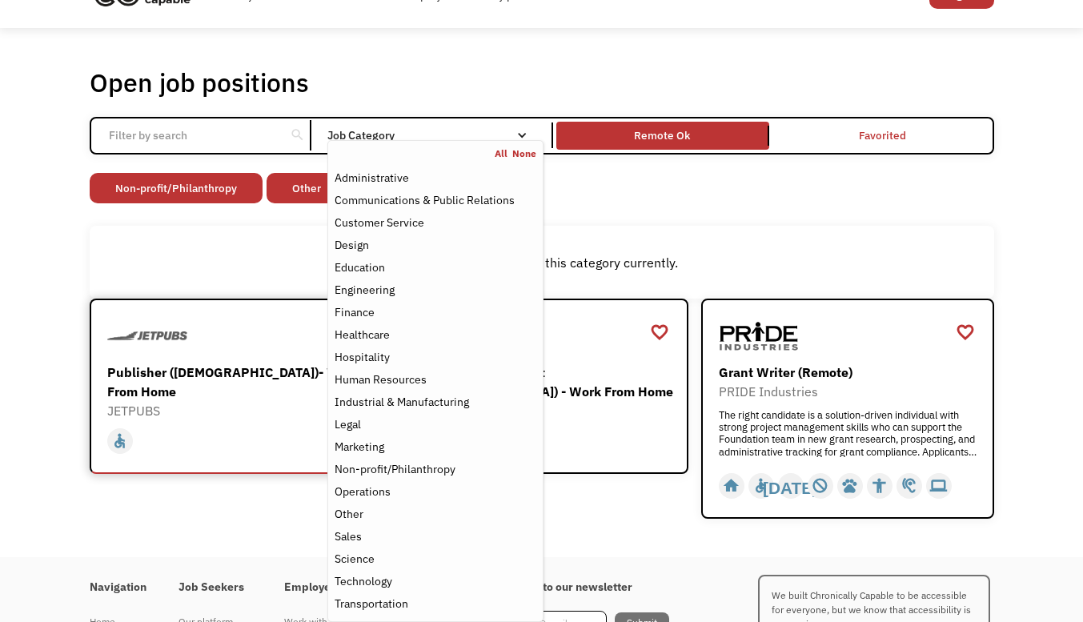
click at [144, 392] on div "Publisher ([DEMOGRAPHIC_DATA])- Work From Home" at bounding box center [238, 382] width 262 height 38
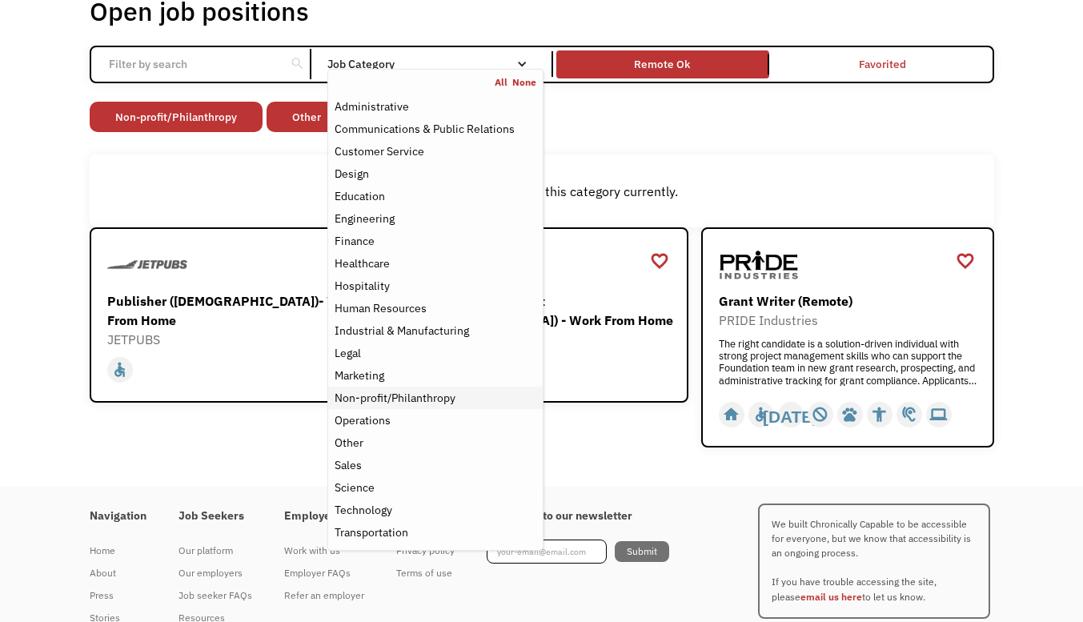
scroll to position [110, 0]
click at [408, 527] on div "Transportation" at bounding box center [372, 531] width 74 height 19
click at [299, 457] on div "Open job positions You have X liked items Search search Filter by category Admi…" at bounding box center [541, 220] width 1083 height 529
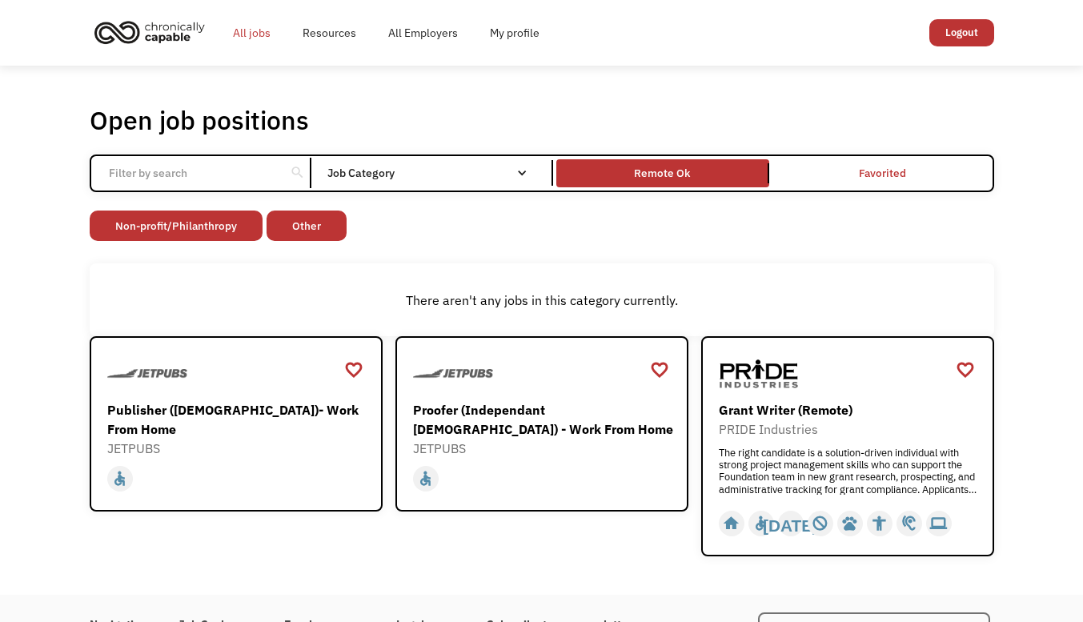
click at [276, 31] on link "All jobs" at bounding box center [252, 32] width 70 height 51
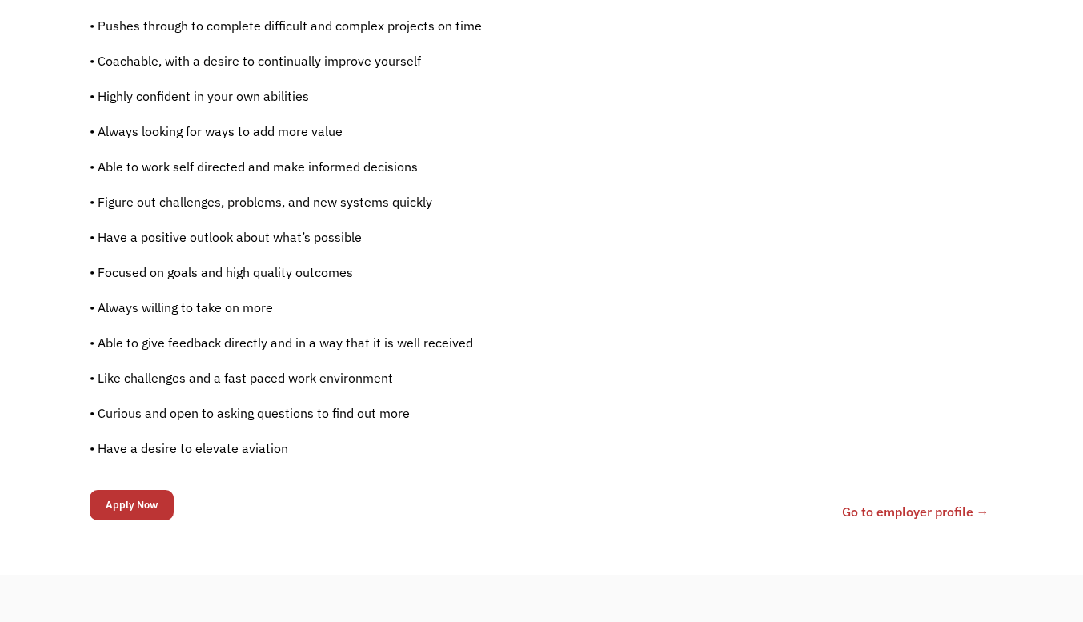
scroll to position [1148, 0]
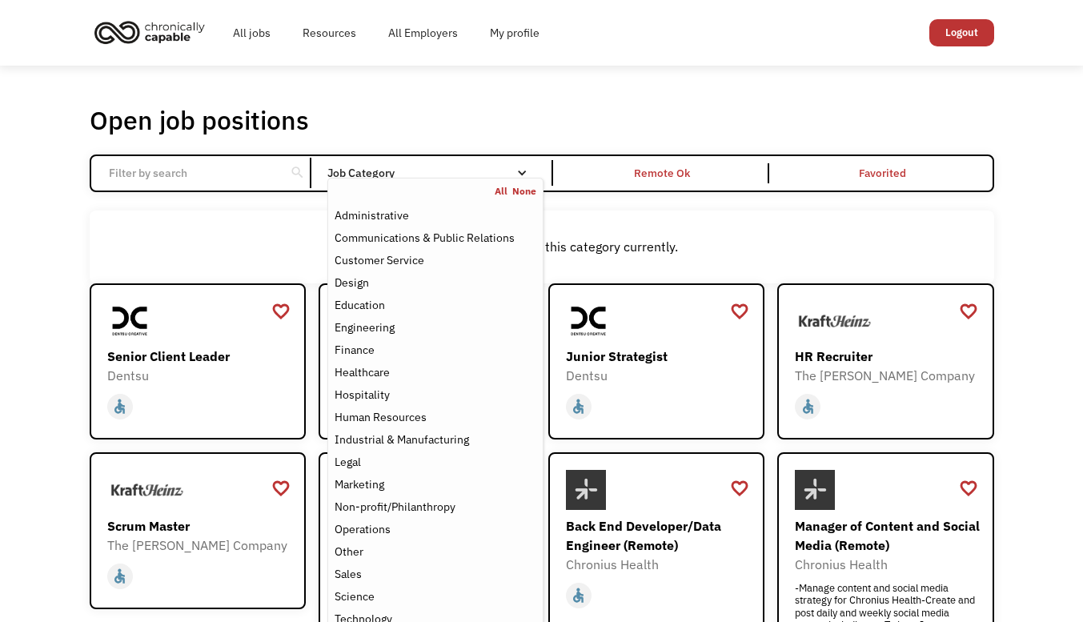
click at [435, 177] on div "Job Category" at bounding box center [434, 172] width 215 height 11
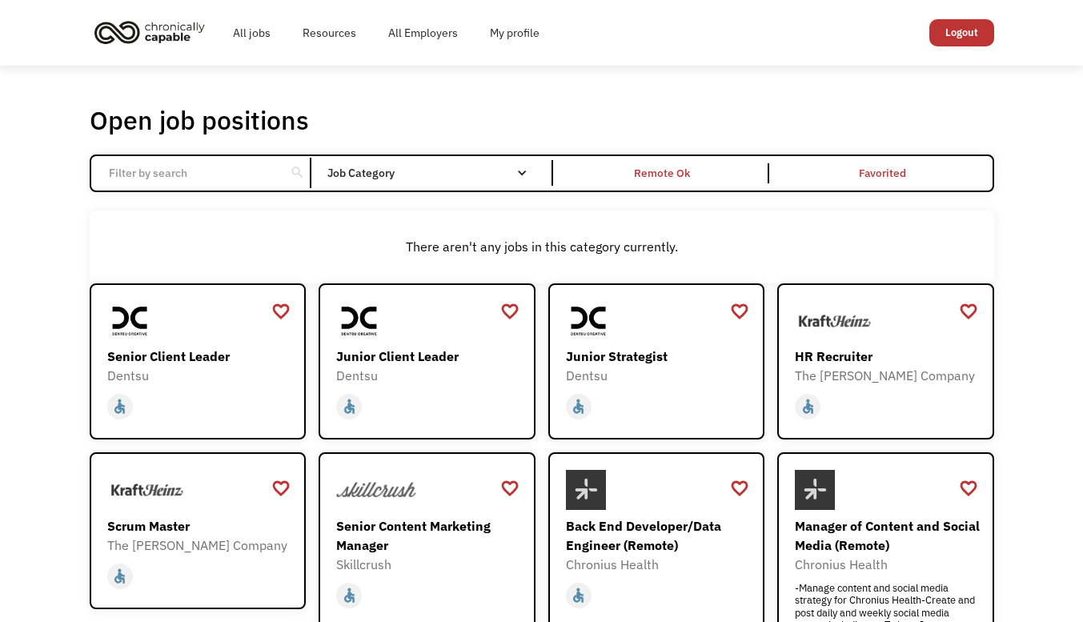
click at [435, 177] on div "Job Category" at bounding box center [434, 172] width 215 height 11
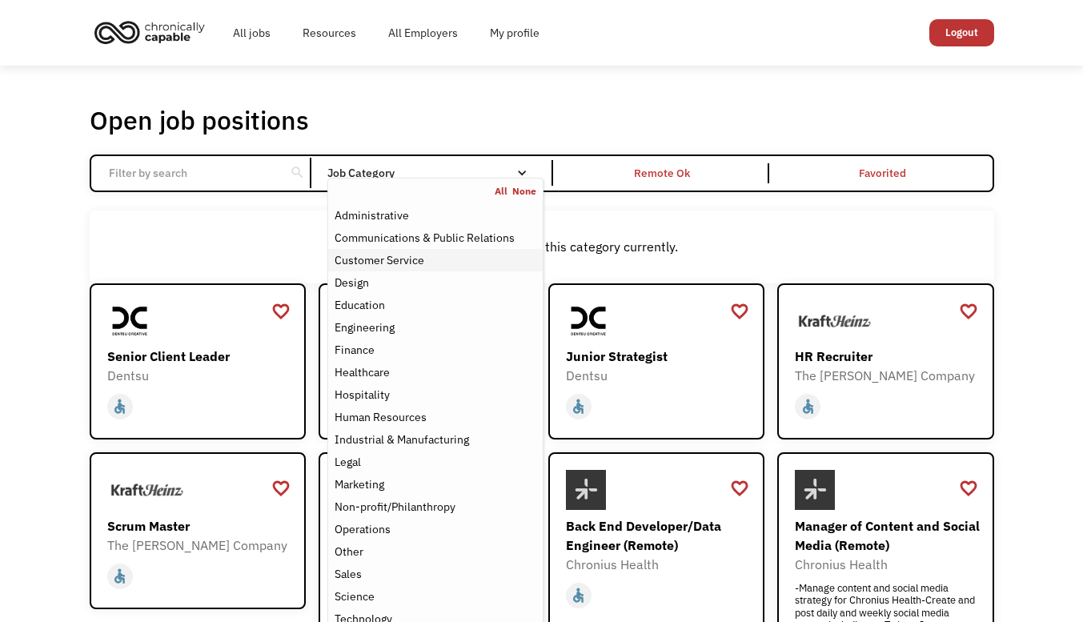
click at [434, 267] on div "Customer Service" at bounding box center [435, 260] width 201 height 19
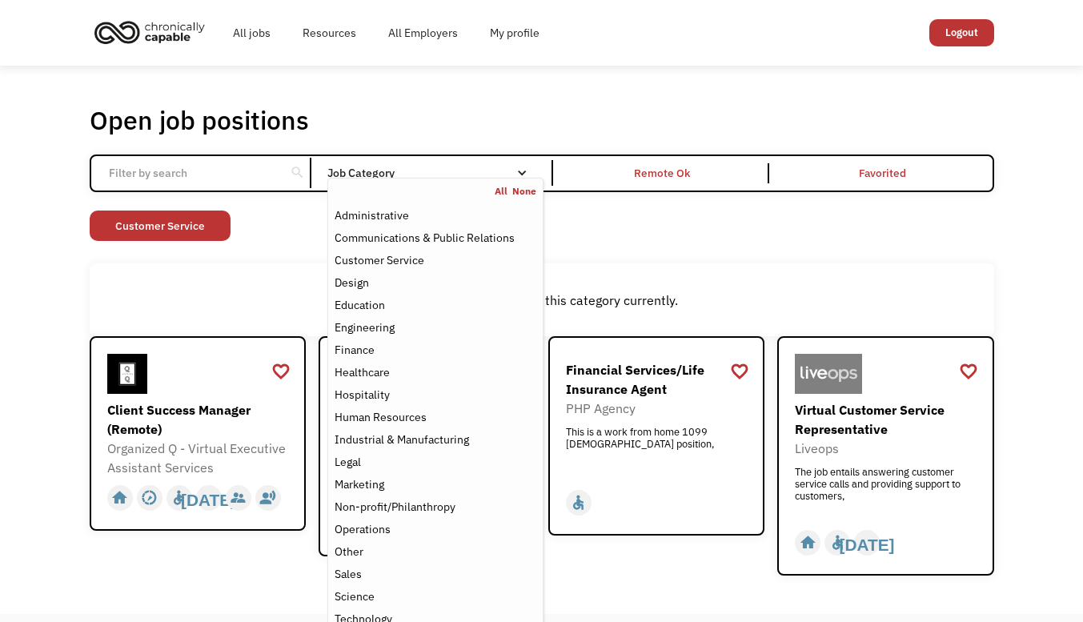
click at [282, 279] on div "There aren't any jobs in this category currently." at bounding box center [542, 299] width 904 height 73
click at [517, 185] on link "None" at bounding box center [524, 191] width 24 height 13
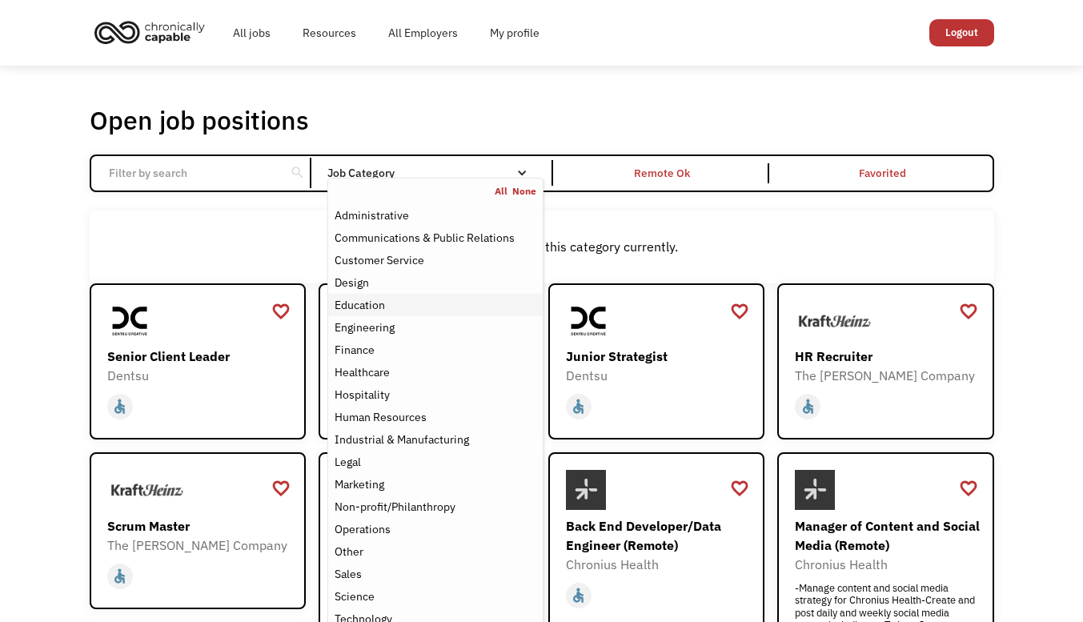
click at [403, 308] on div "Education" at bounding box center [435, 304] width 201 height 19
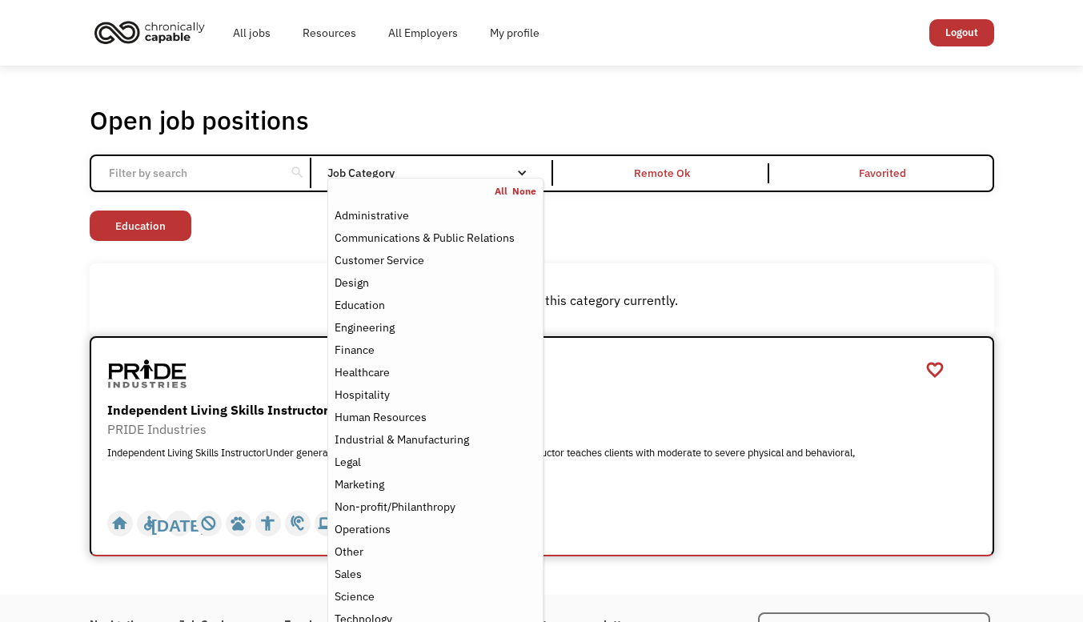
click at [625, 431] on div "PRIDE Industries" at bounding box center [543, 428] width 873 height 19
click at [527, 188] on link "None" at bounding box center [524, 191] width 24 height 13
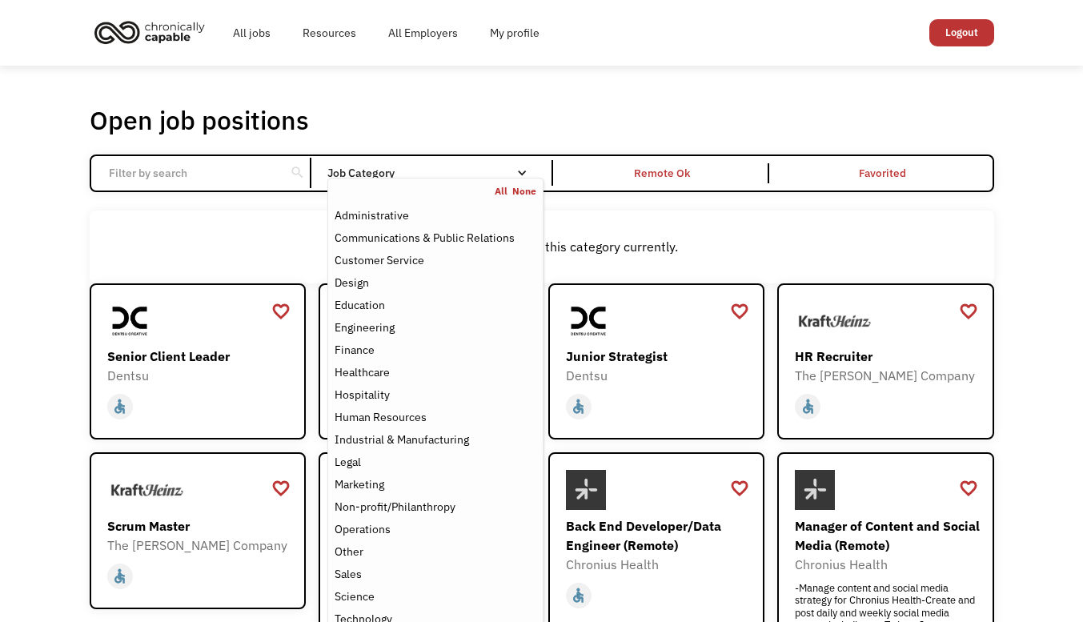
click at [238, 174] on input "Email Form" at bounding box center [188, 173] width 178 height 30
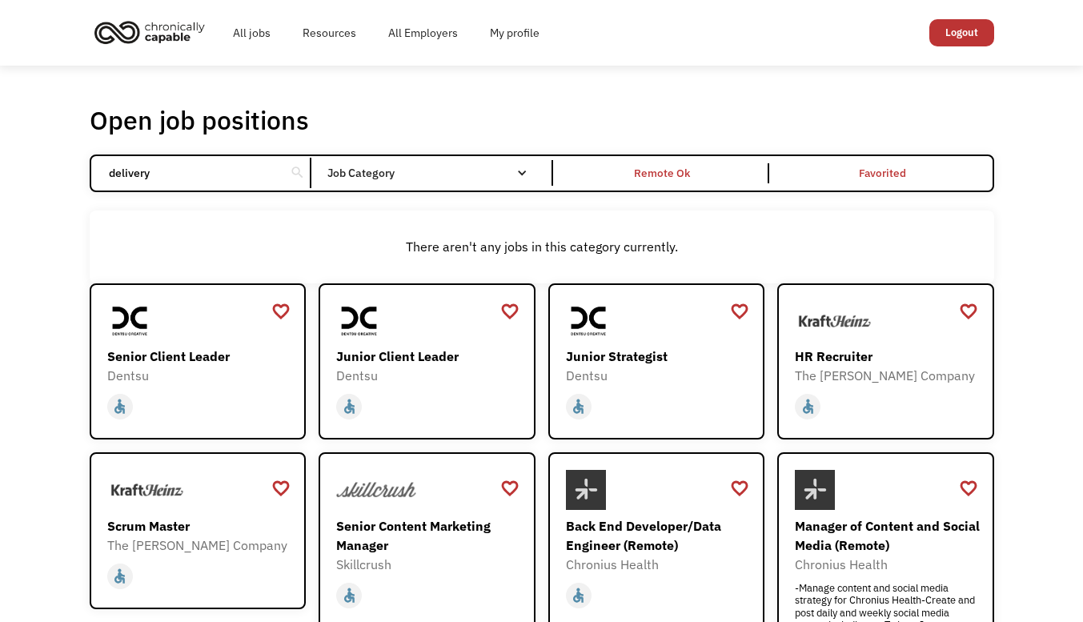
type input "delivery"
click input "Email Form" at bounding box center [0, 0] width 0 height 0
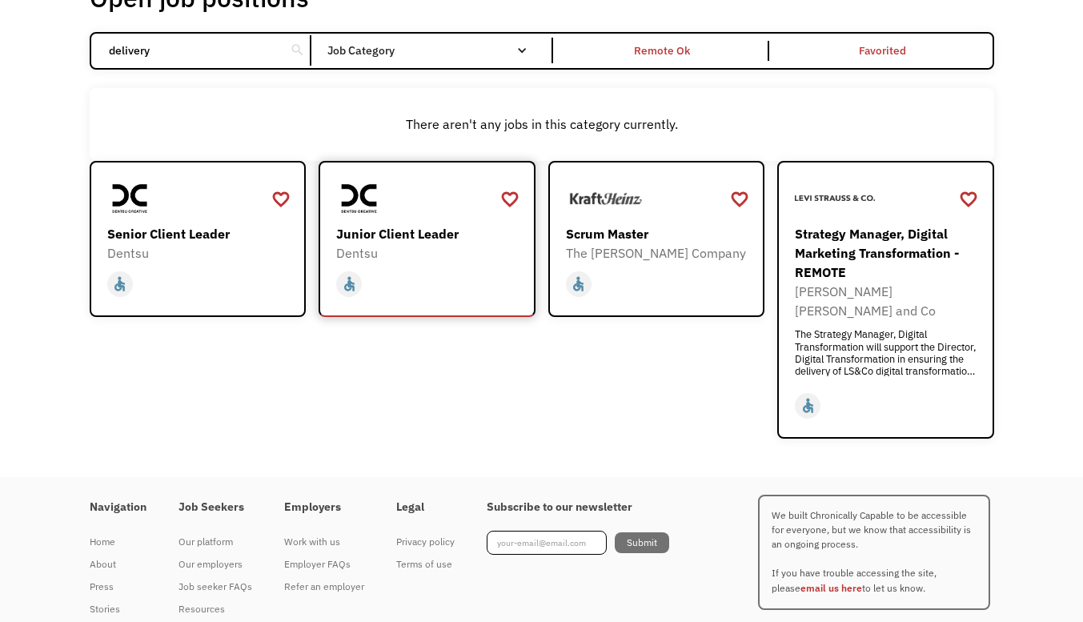
scroll to position [123, 0]
click at [625, 242] on div "Scrum Master" at bounding box center [659, 232] width 186 height 19
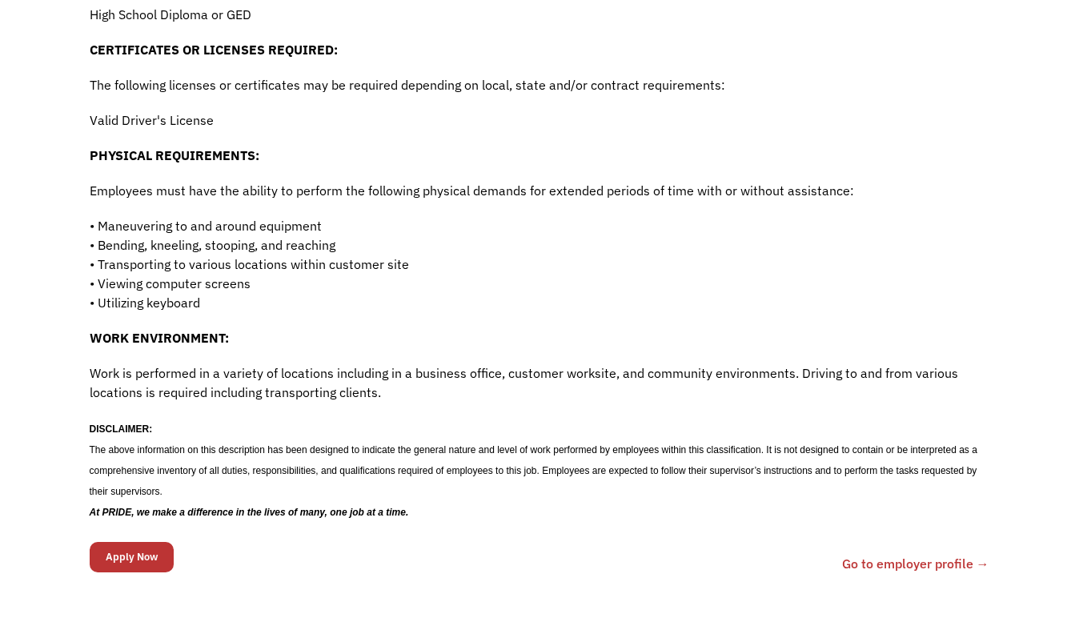
scroll to position [1080, 0]
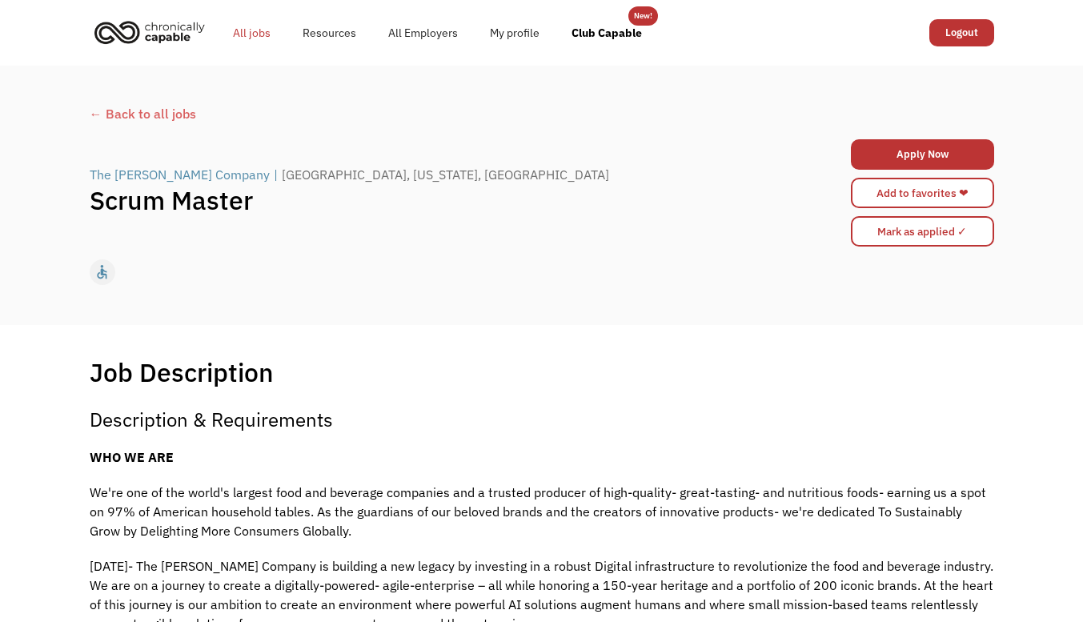
click at [269, 32] on link "All jobs" at bounding box center [252, 32] width 70 height 51
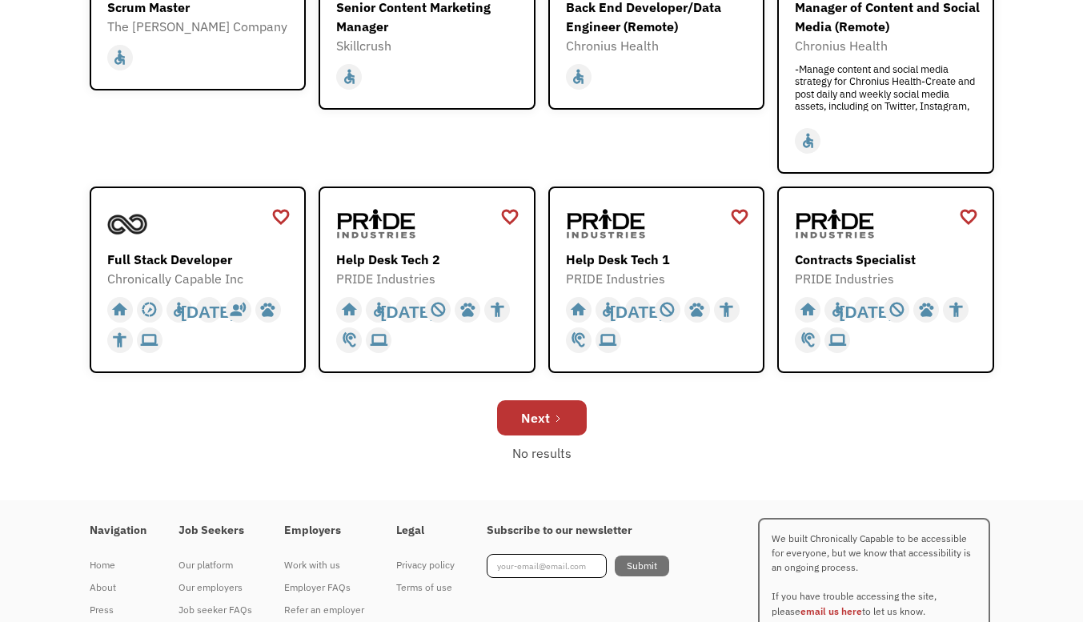
scroll to position [519, 0]
click at [559, 429] on link "Next" at bounding box center [542, 416] width 90 height 35
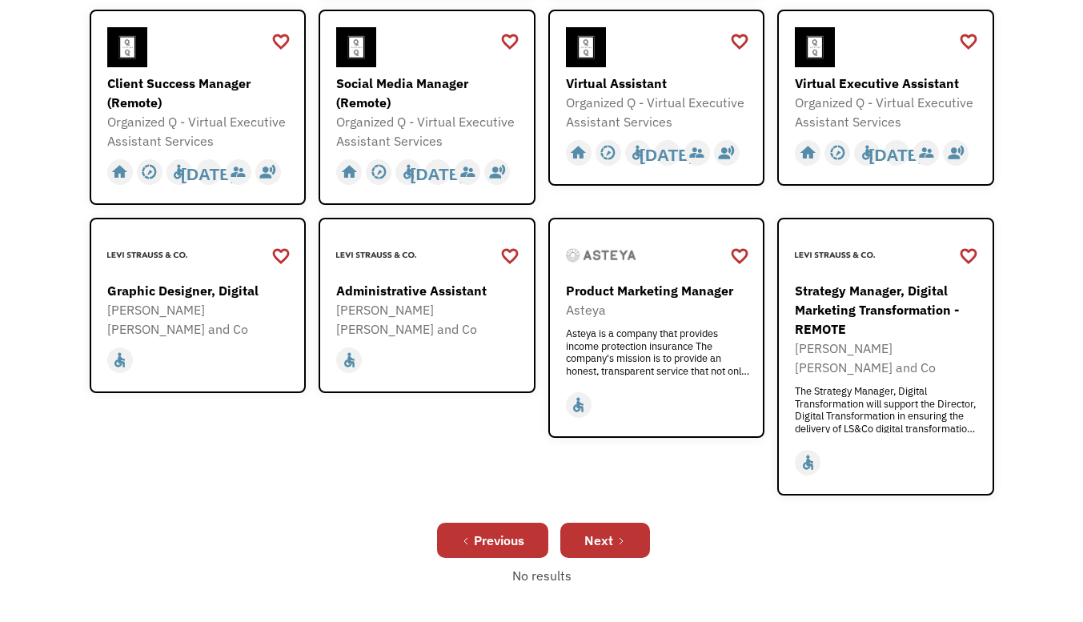
scroll to position [482, 0]
click at [586, 530] on div "Next" at bounding box center [598, 539] width 29 height 19
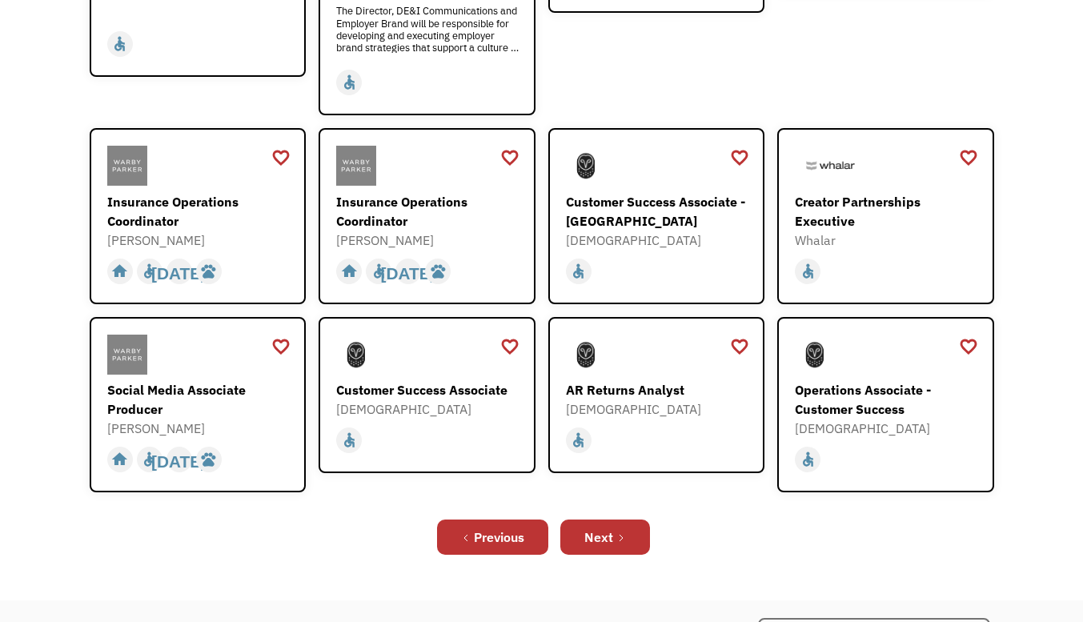
scroll to position [447, 0]
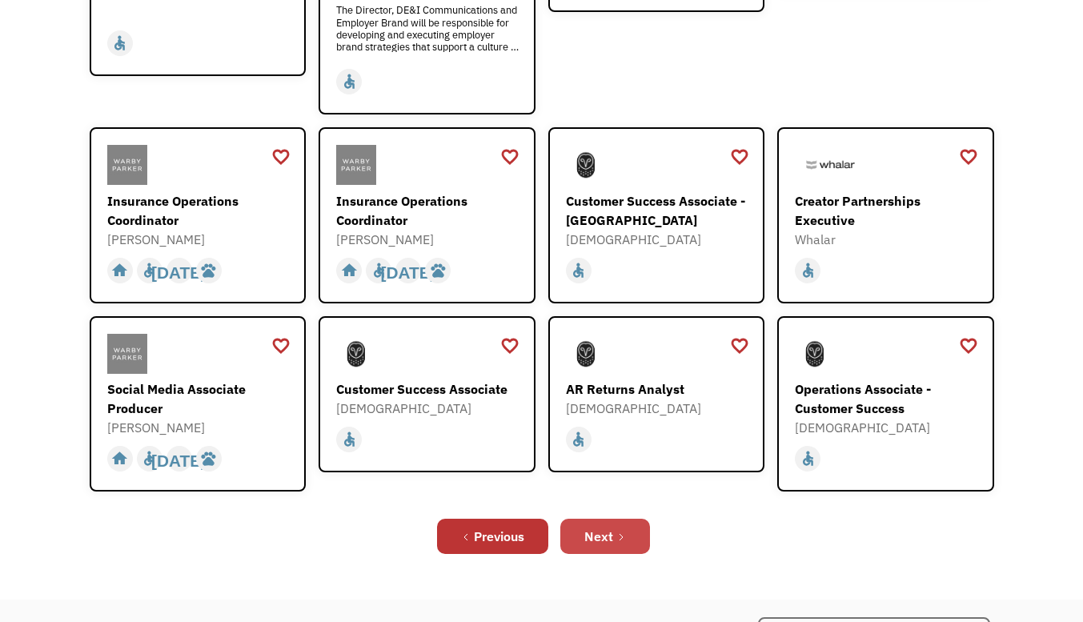
click at [597, 527] on div "Next" at bounding box center [598, 536] width 29 height 19
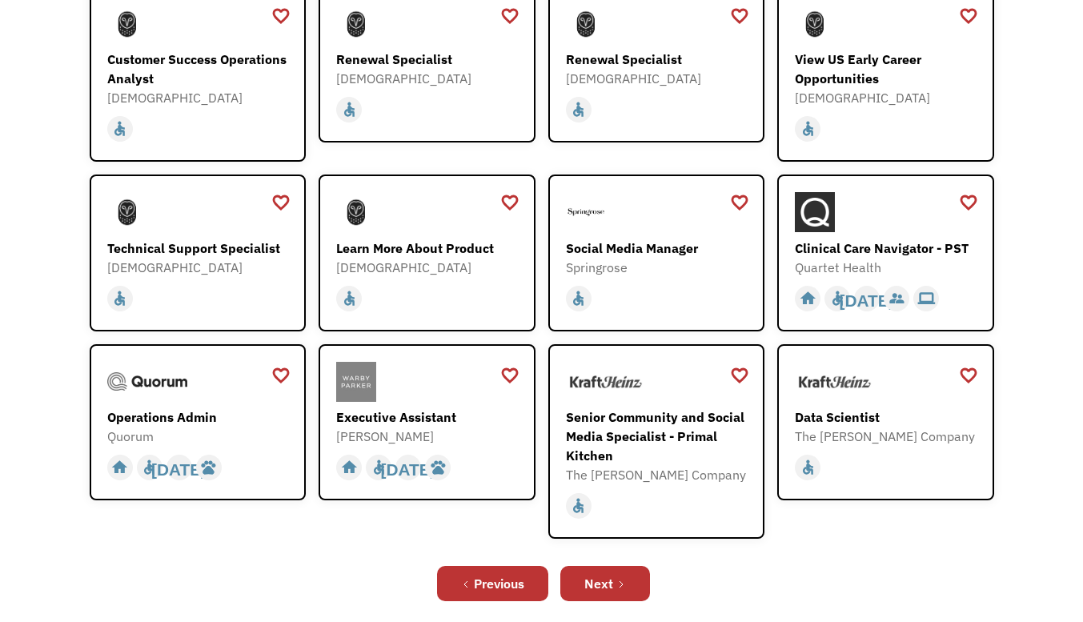
scroll to position [369, 0]
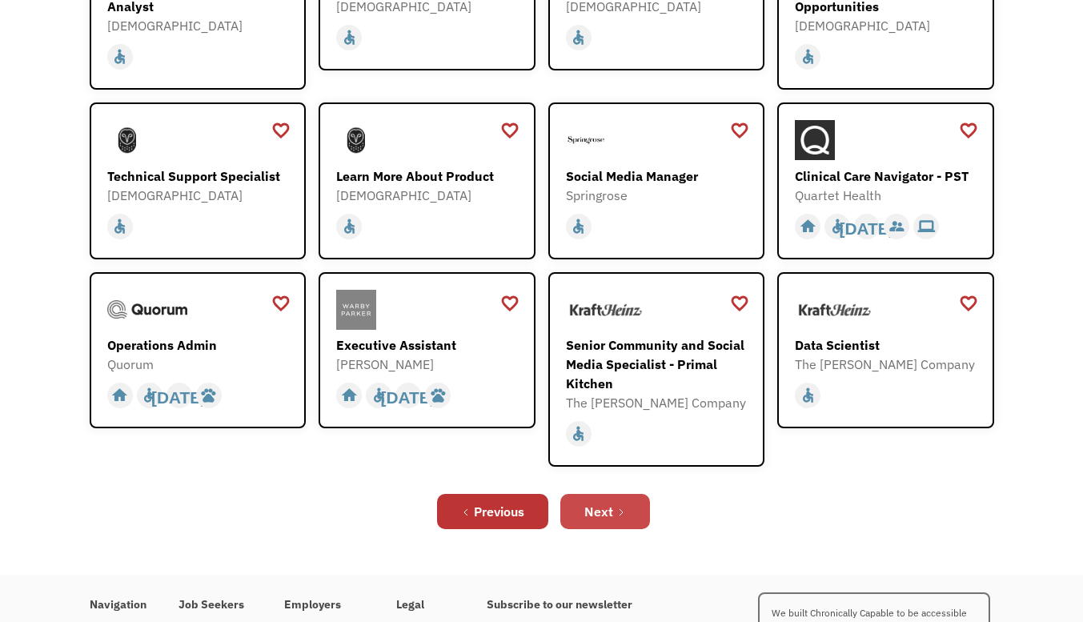
click at [616, 515] on icon "Next Page" at bounding box center [621, 512] width 10 height 10
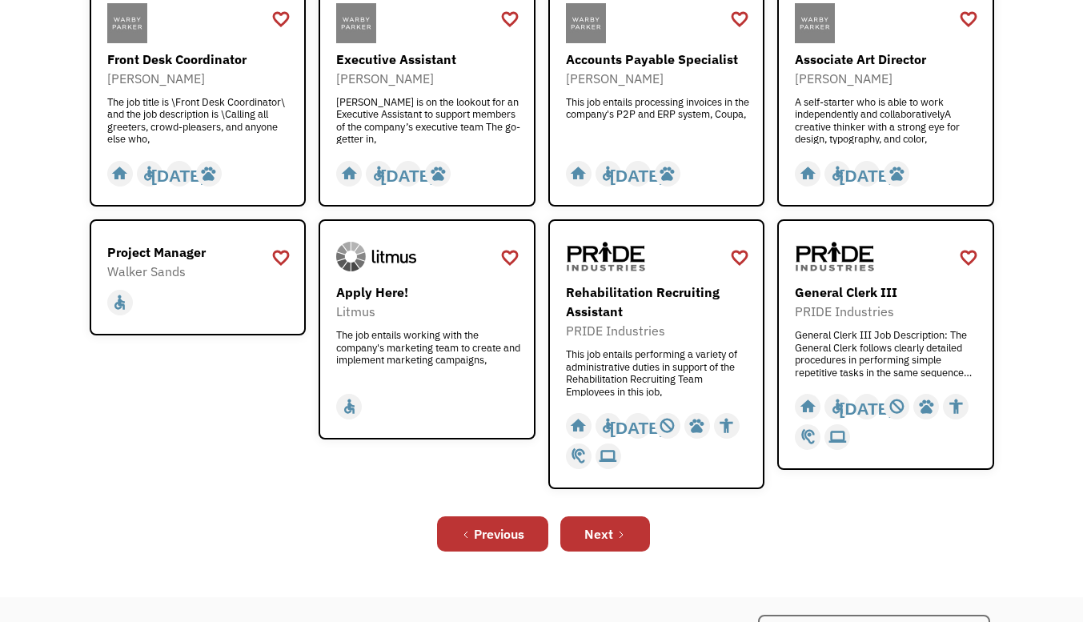
scroll to position [491, 0]
click at [615, 542] on link "Next" at bounding box center [605, 532] width 90 height 35
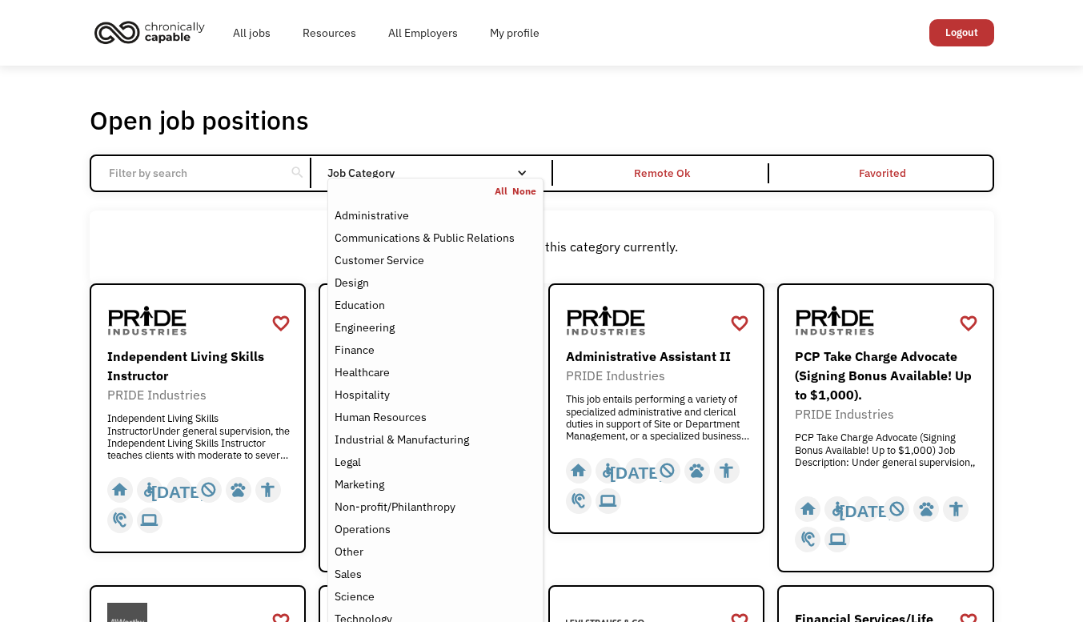
click at [414, 179] on nav "All None Administrative Communications & Public Relations Customer Service Desi…" at bounding box center [434, 419] width 215 height 482
click at [418, 551] on div "Other" at bounding box center [435, 551] width 201 height 19
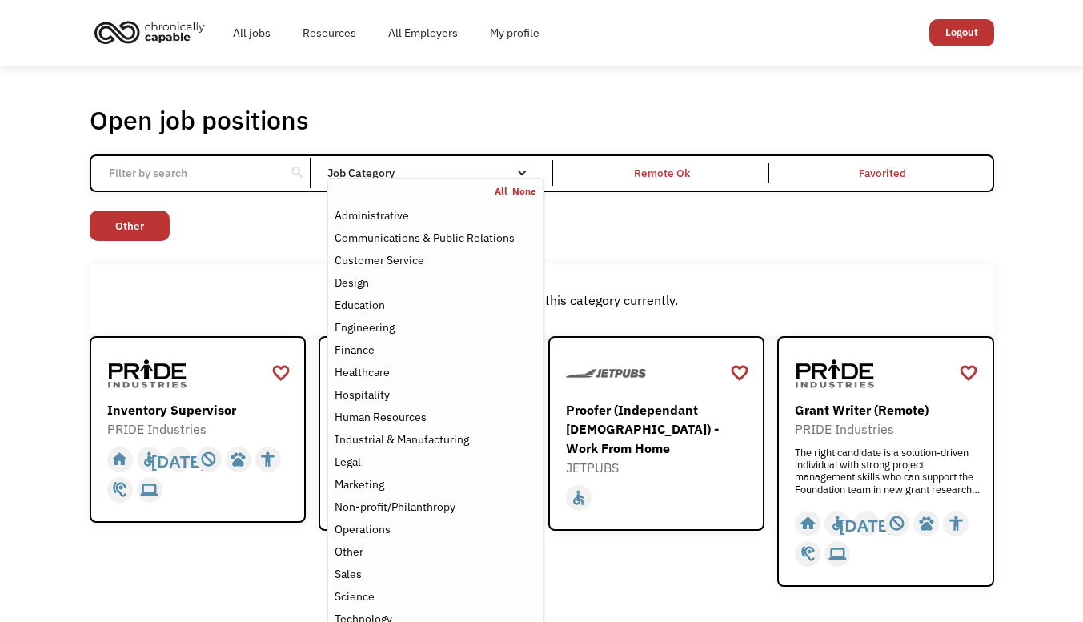
click at [527, 193] on link "None" at bounding box center [524, 191] width 24 height 13
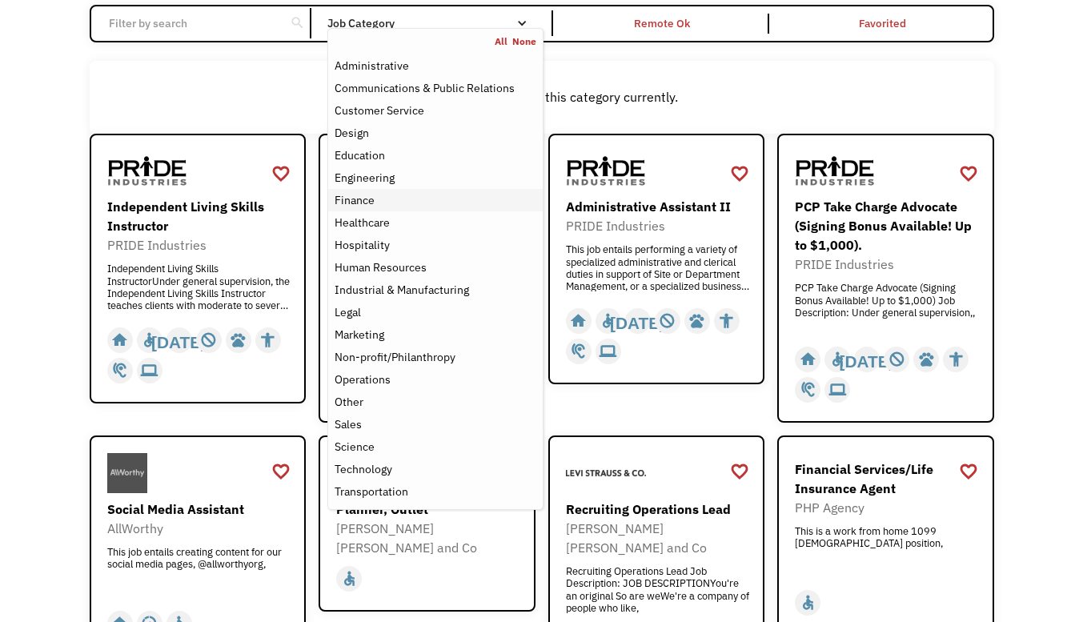
scroll to position [158, 0]
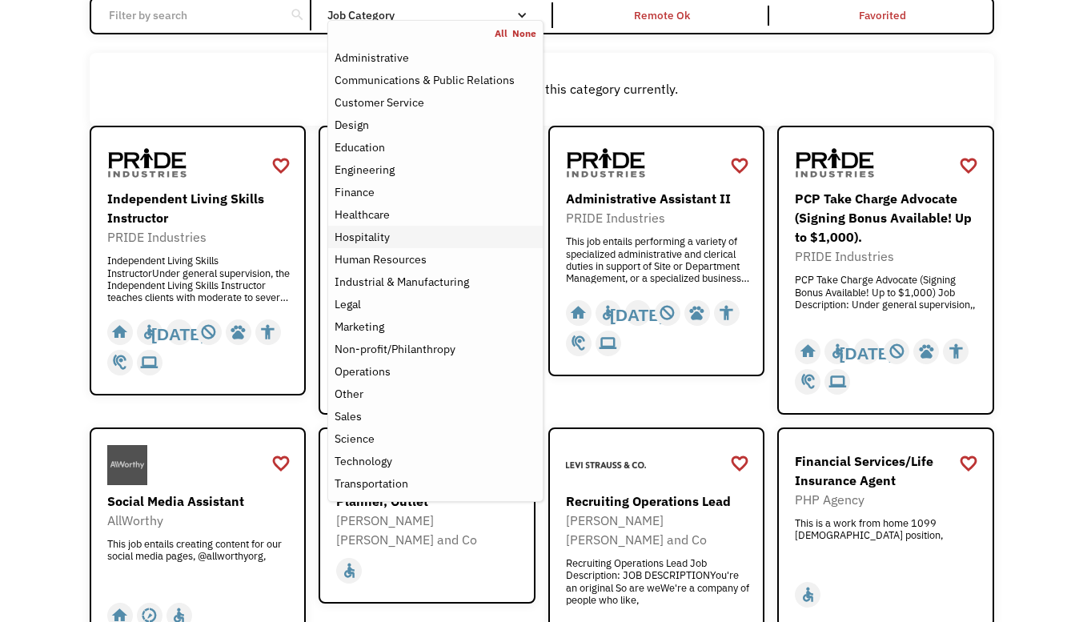
click at [355, 245] on div "Hospitality" at bounding box center [362, 236] width 55 height 19
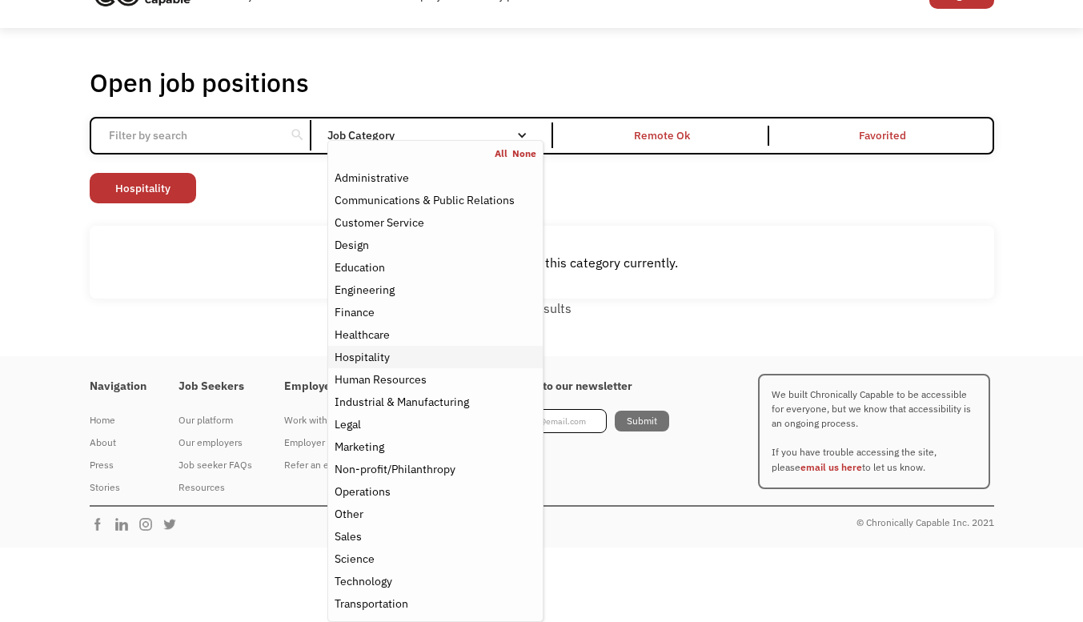
scroll to position [38, 0]
click at [523, 152] on link "None" at bounding box center [524, 153] width 24 height 13
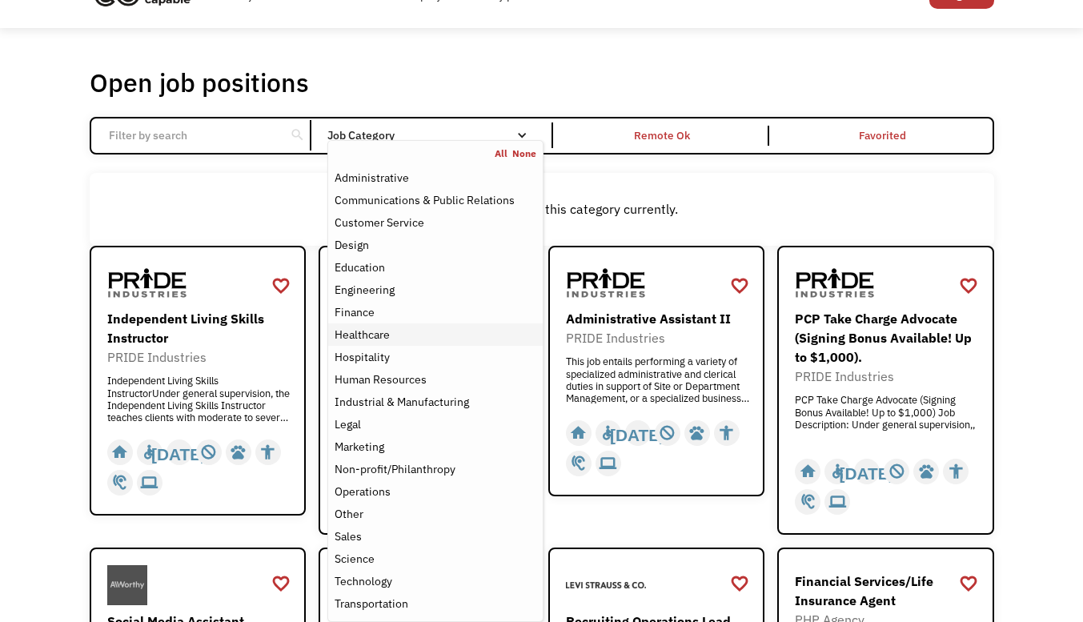
click at [387, 335] on div "Healthcare" at bounding box center [362, 334] width 55 height 19
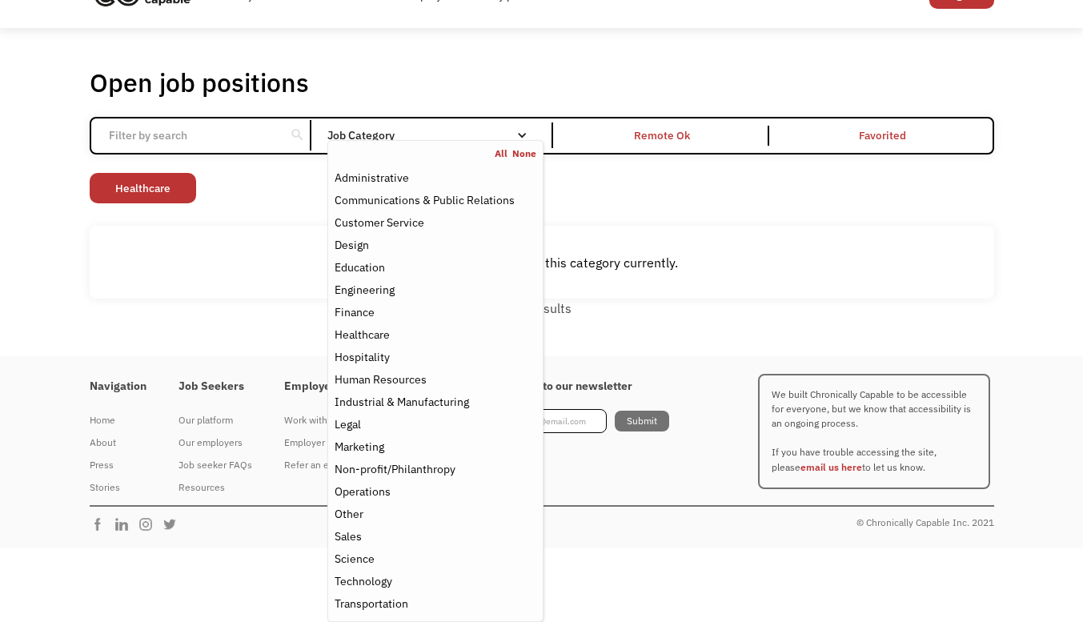
click at [523, 147] on link "None" at bounding box center [524, 153] width 24 height 13
